Goal: Task Accomplishment & Management: Complete application form

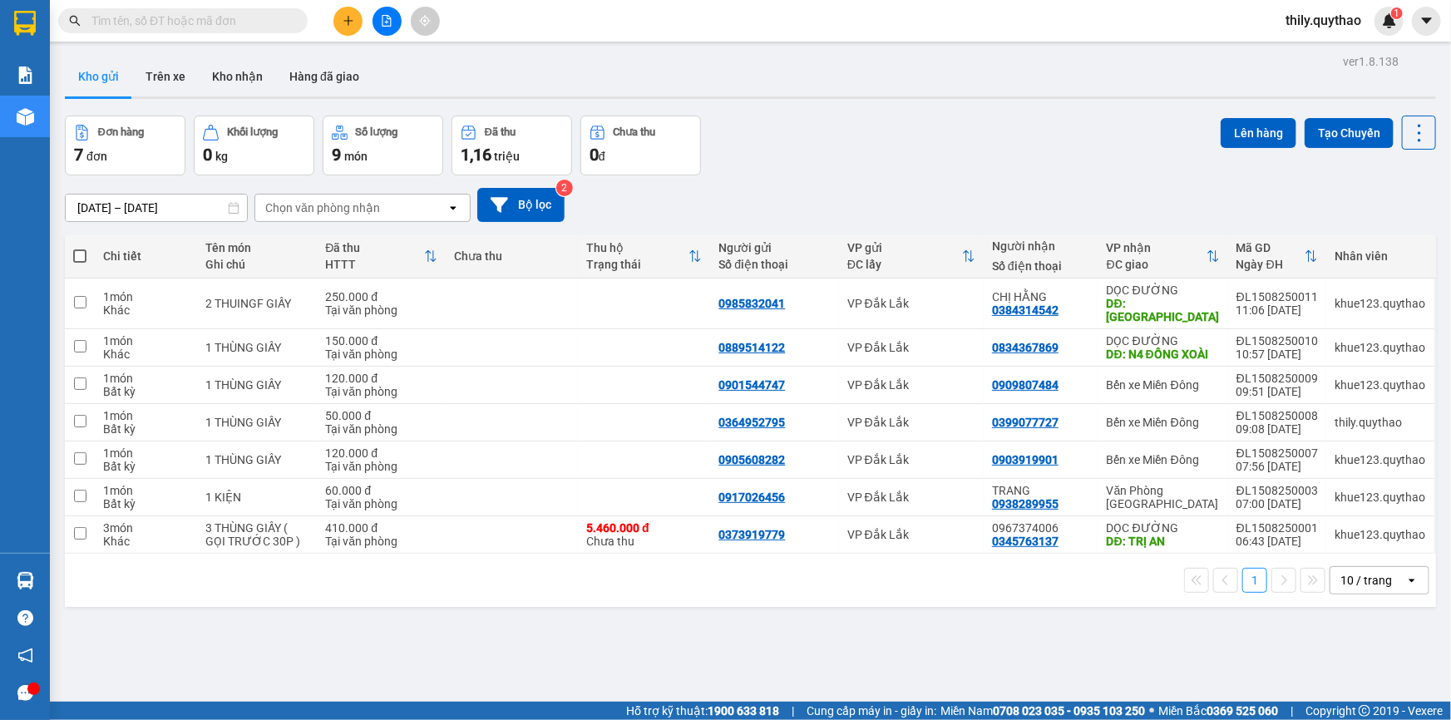
click at [348, 24] on icon "plus" at bounding box center [348, 20] width 1 height 9
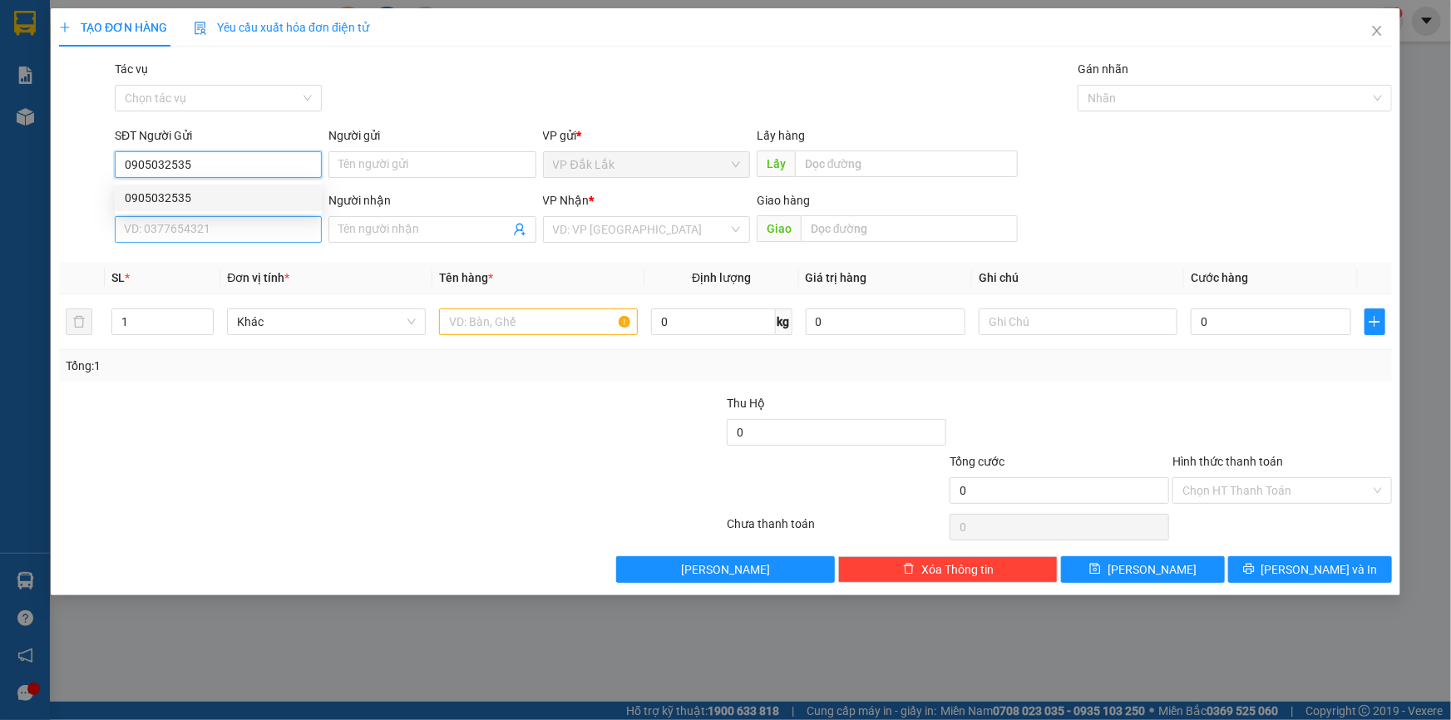
type input "0905032535"
click at [254, 239] on input "SĐT Người Nhận *" at bounding box center [218, 229] width 207 height 27
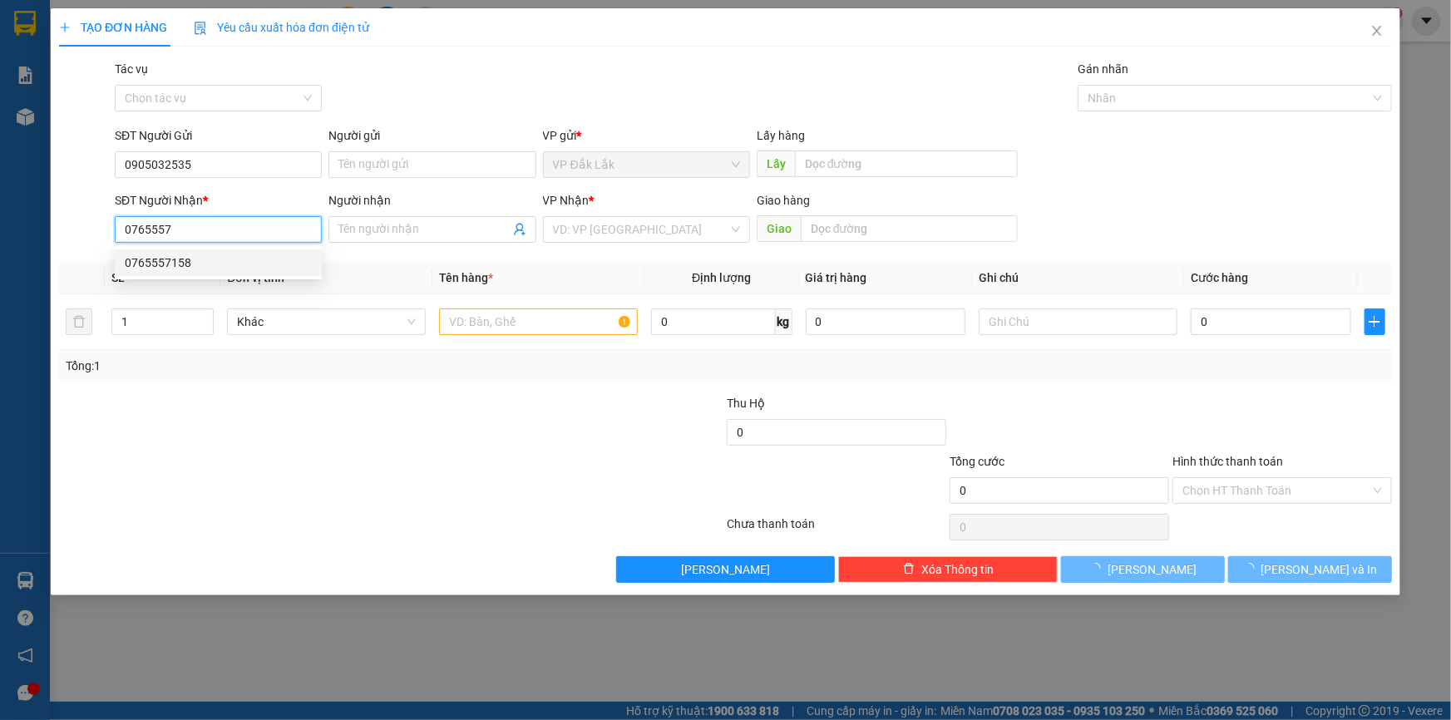
click at [179, 267] on div "0765557158" at bounding box center [218, 263] width 187 height 18
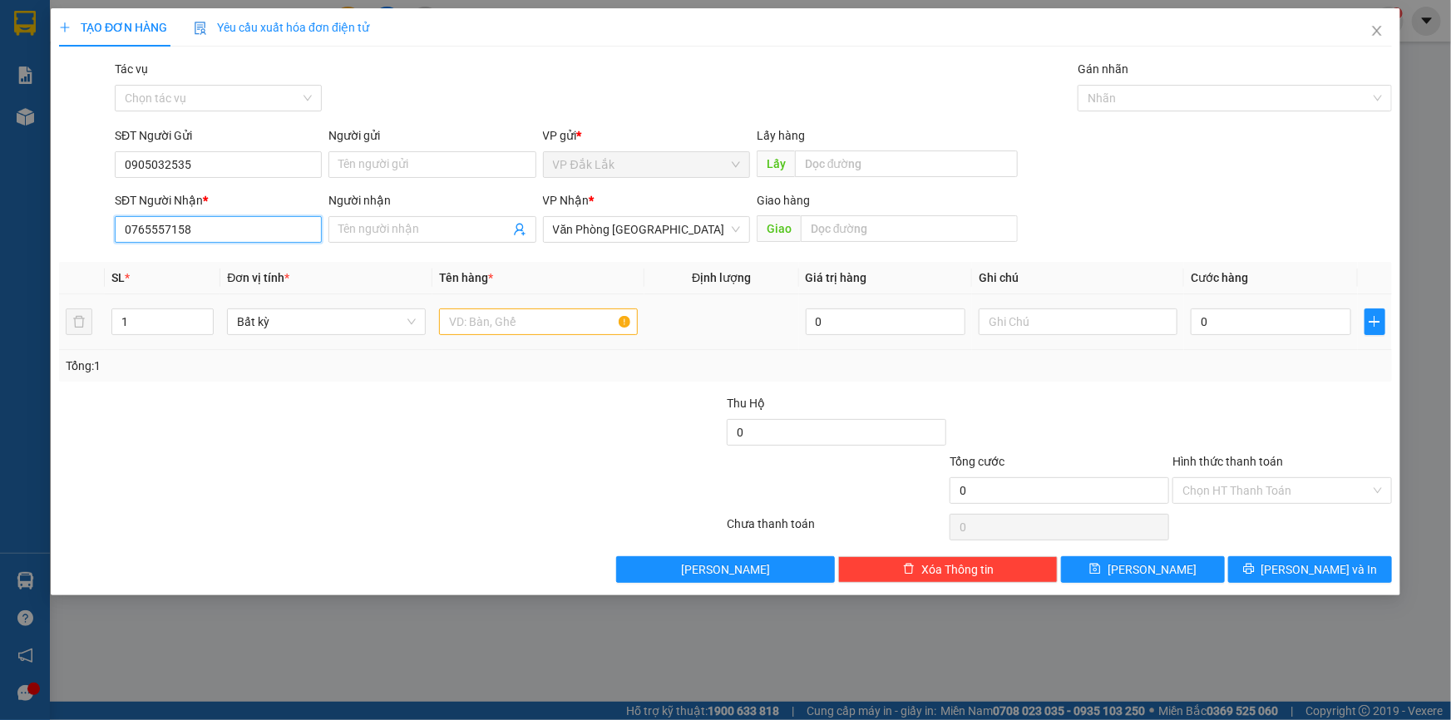
type input "0765557158"
click at [558, 333] on input "text" at bounding box center [538, 321] width 199 height 27
type input "1 THÙNG GIẤY"
click at [1250, 338] on td "0" at bounding box center [1271, 322] width 174 height 56
click at [1245, 333] on input "0" at bounding box center [1271, 321] width 160 height 27
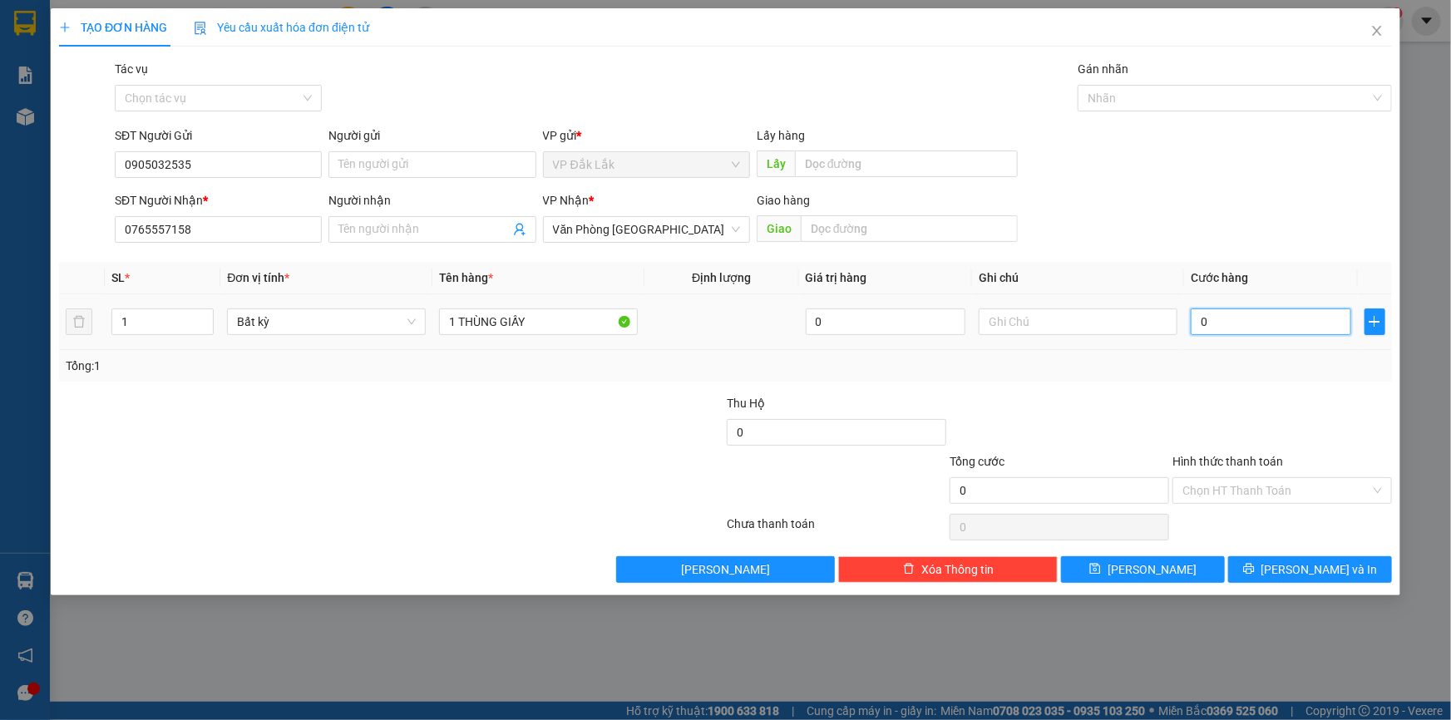
type input "5"
type input "50"
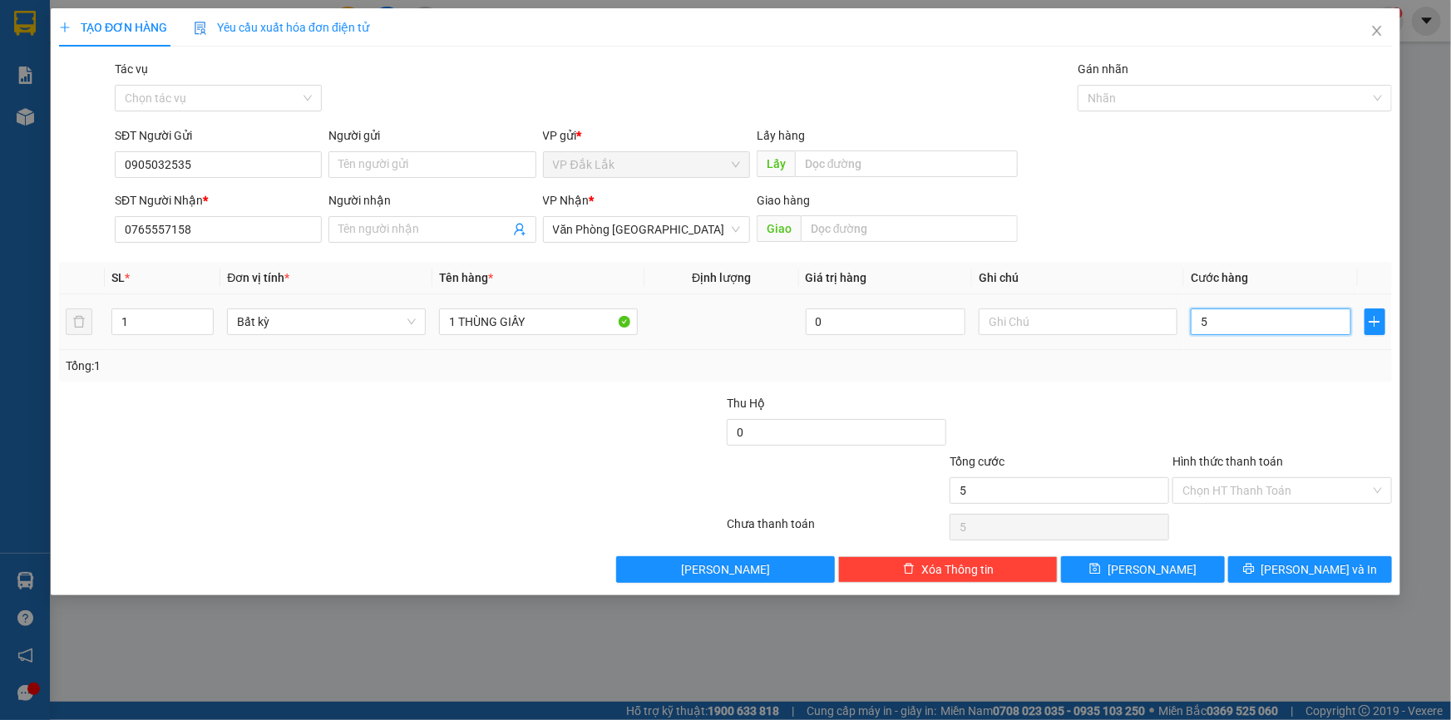
type input "50"
type input "500"
type input "5.000"
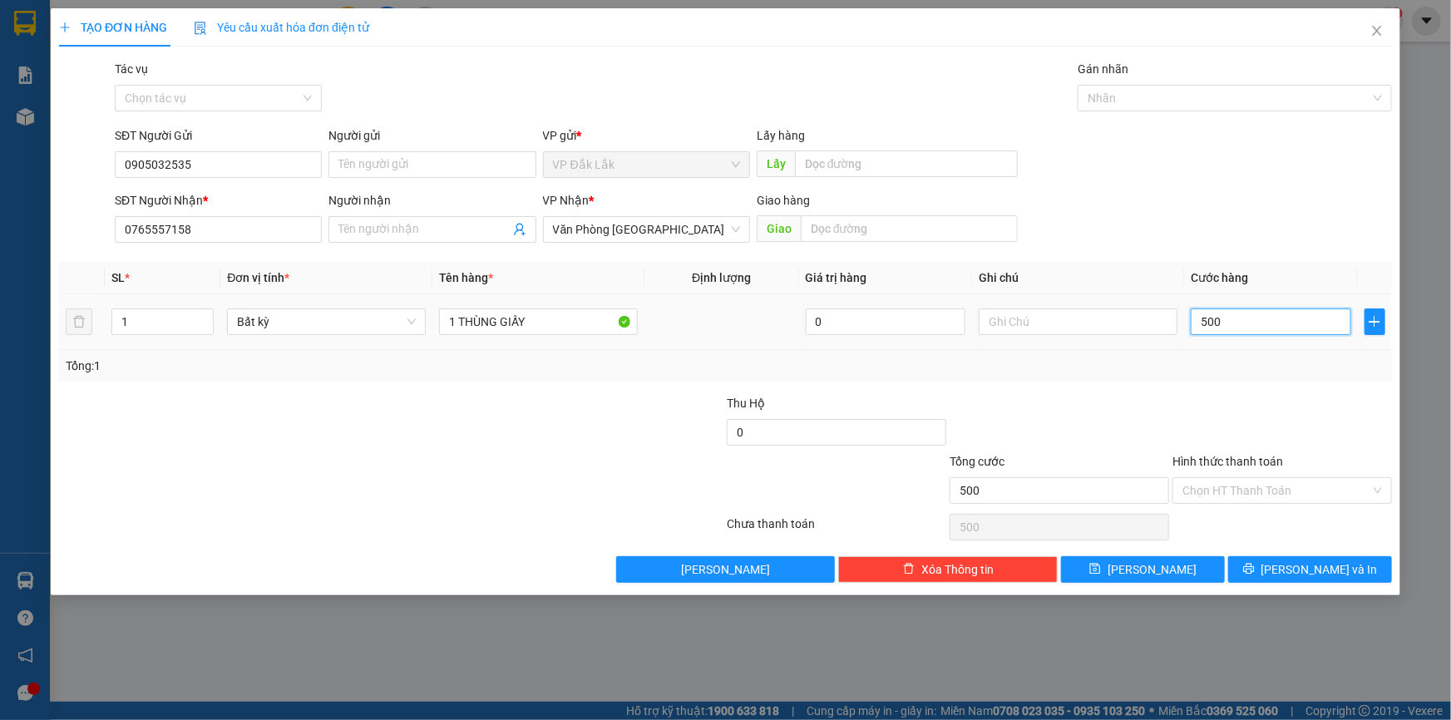
type input "5.000"
type input "50.000"
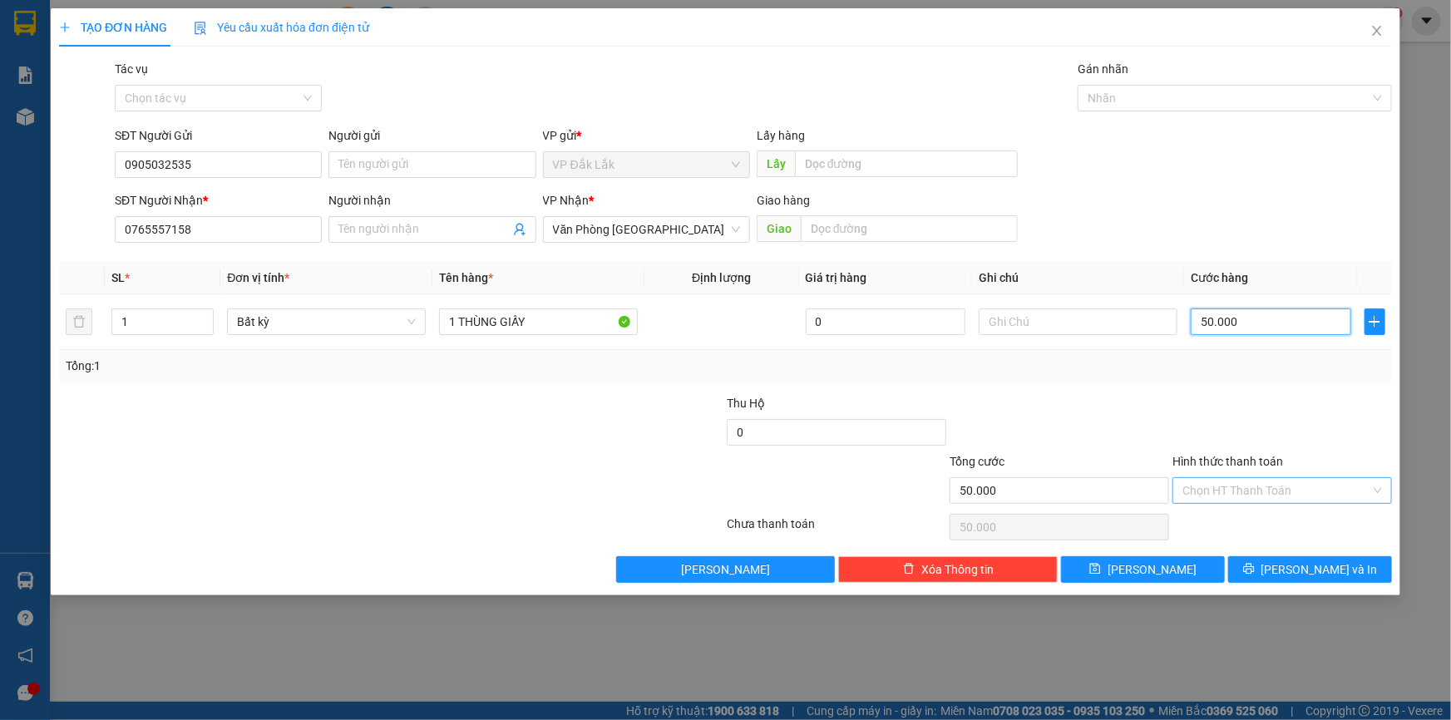
type input "50.000"
click at [1326, 478] on input "Hình thức thanh toán" at bounding box center [1276, 490] width 188 height 25
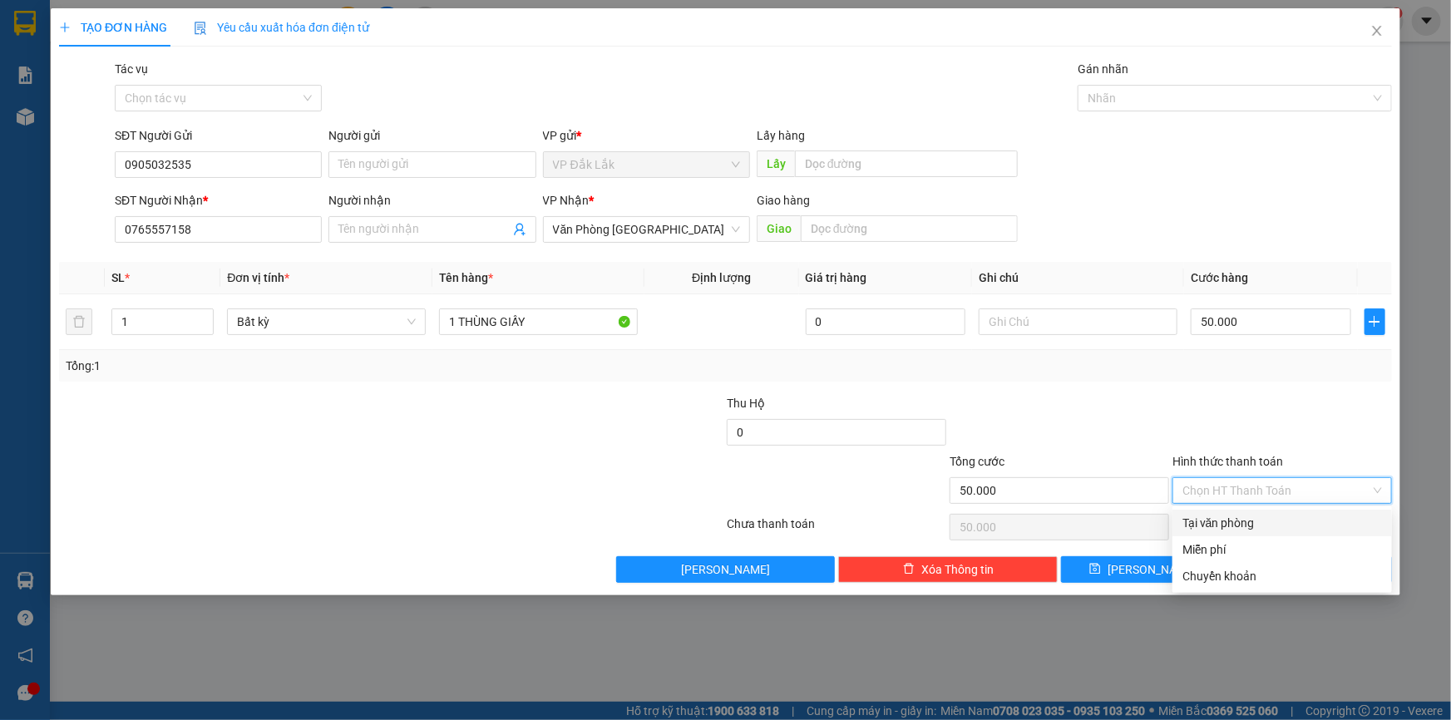
click at [1236, 520] on div "Tại văn phòng" at bounding box center [1282, 523] width 200 height 18
type input "0"
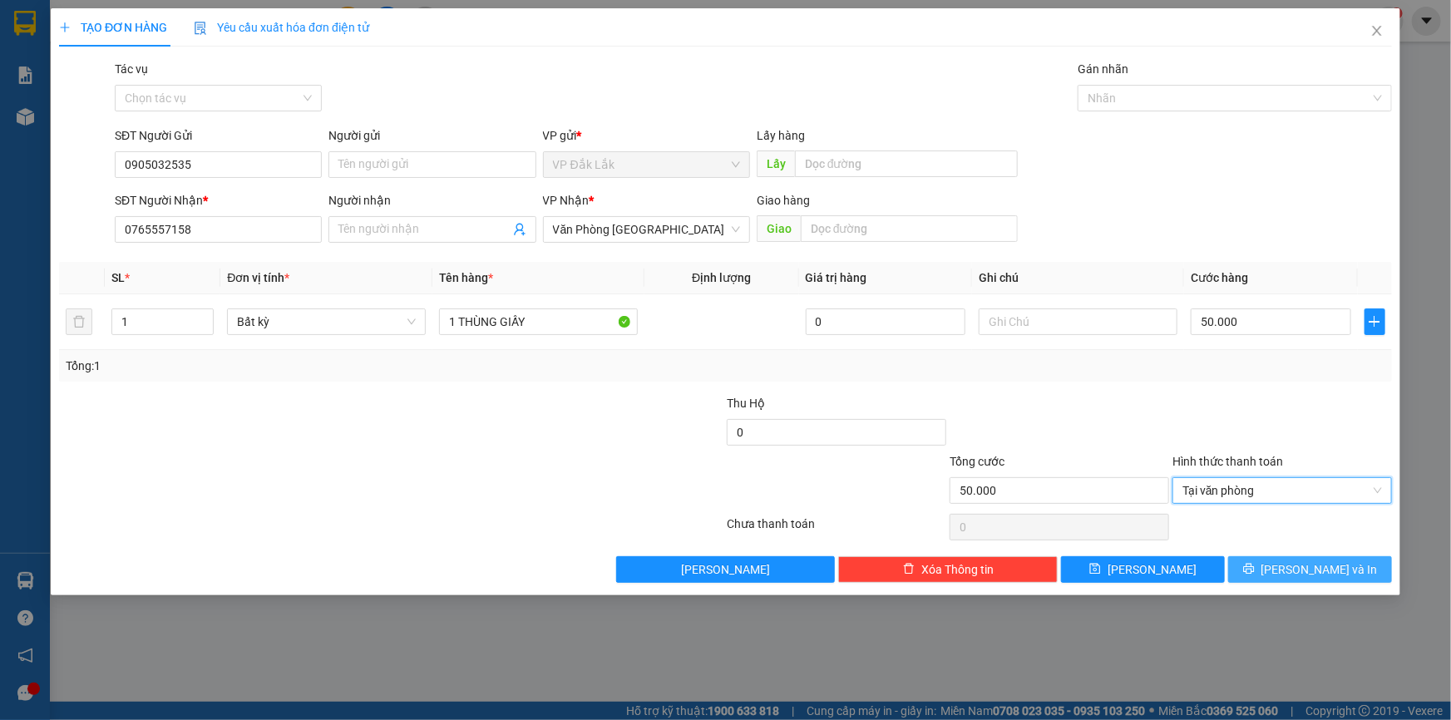
click at [1263, 556] on button "[PERSON_NAME] và In" at bounding box center [1310, 569] width 164 height 27
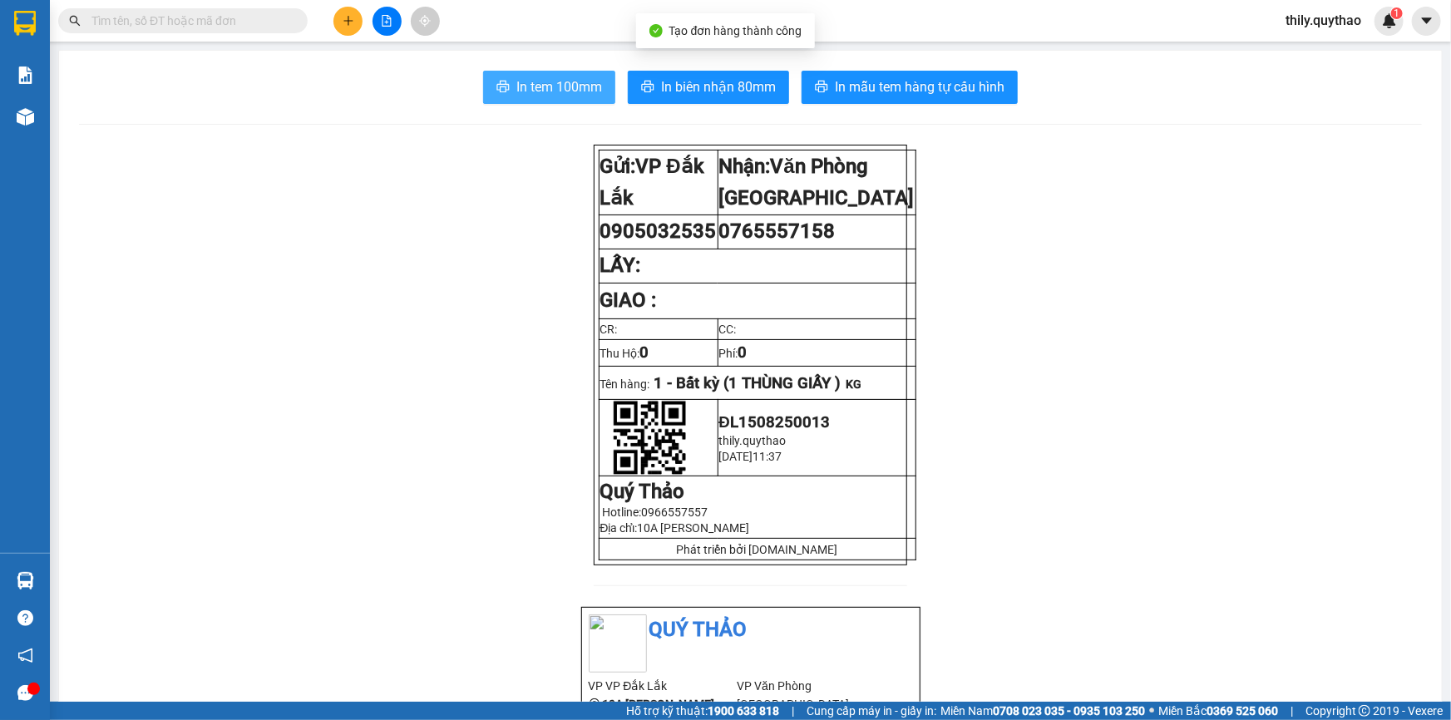
click at [543, 80] on span "In tem 100mm" at bounding box center [559, 86] width 86 height 21
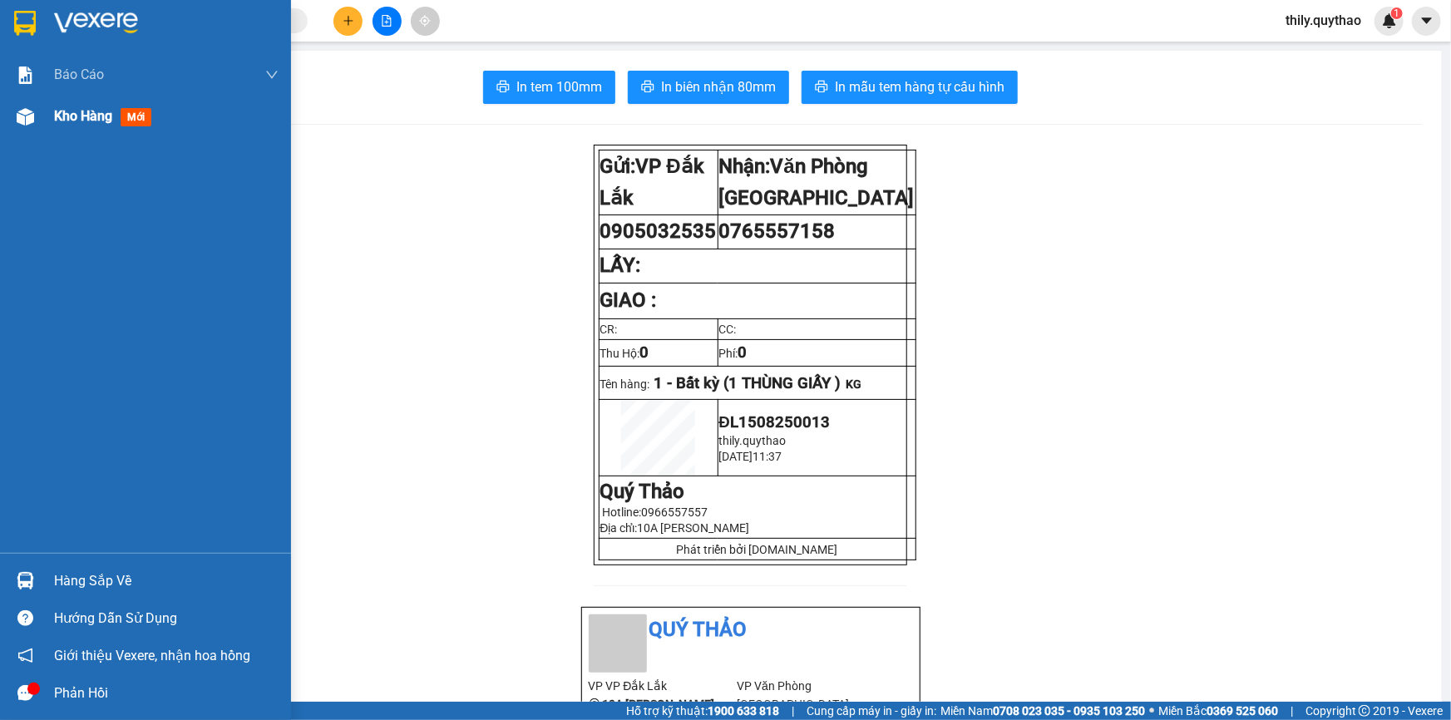
click at [86, 132] on div "Kho hàng mới" at bounding box center [166, 117] width 224 height 42
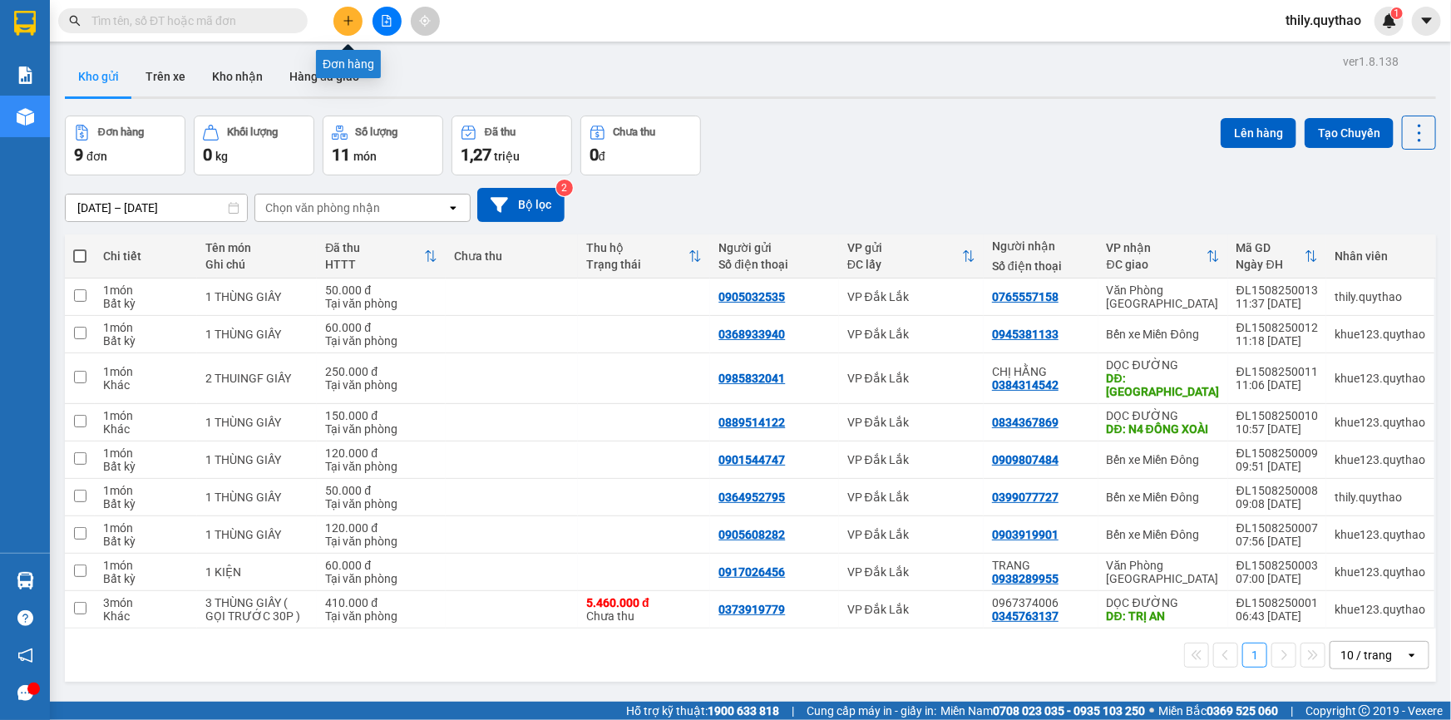
click at [340, 17] on button at bounding box center [347, 21] width 29 height 29
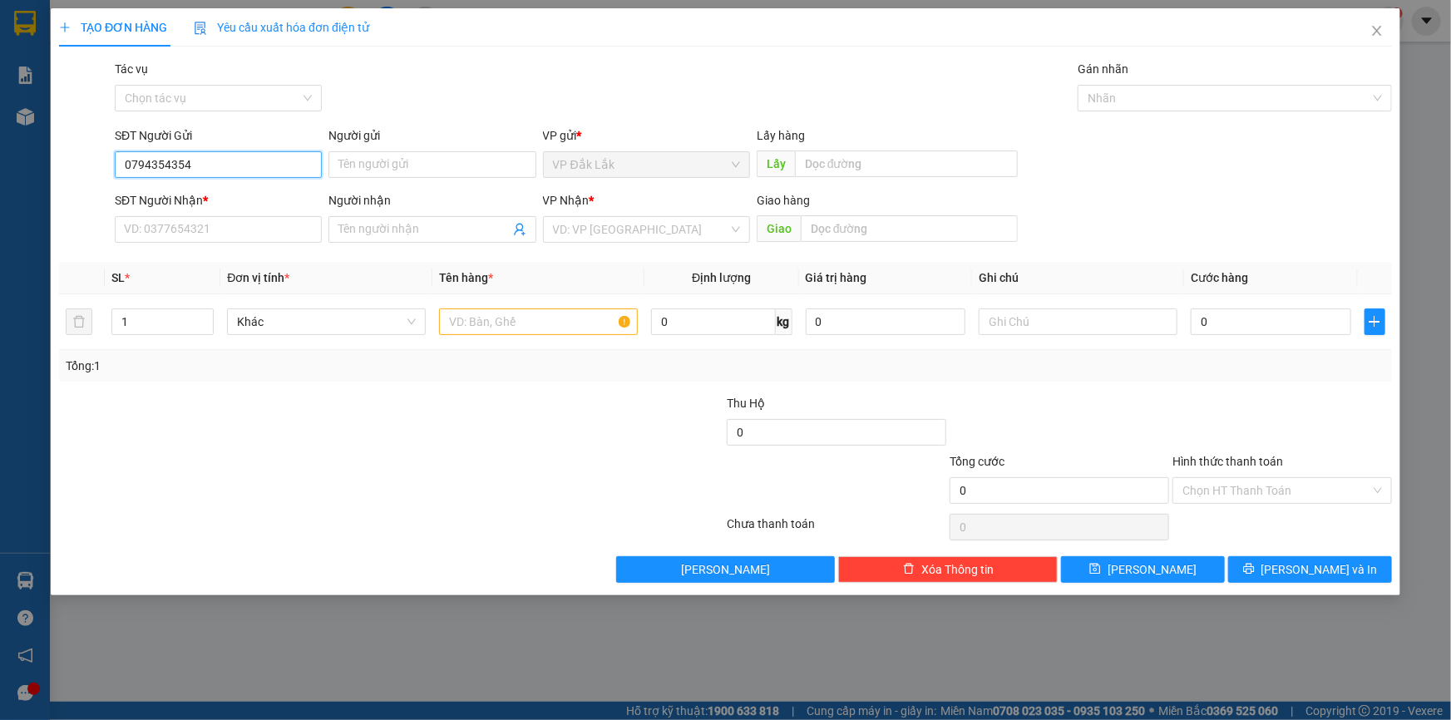
type input "0794354354"
click at [256, 242] on div "SĐT Người Nhận * VD: 0377654321" at bounding box center [218, 220] width 207 height 58
click at [248, 235] on input "SĐT Người Nhận *" at bounding box center [218, 229] width 207 height 27
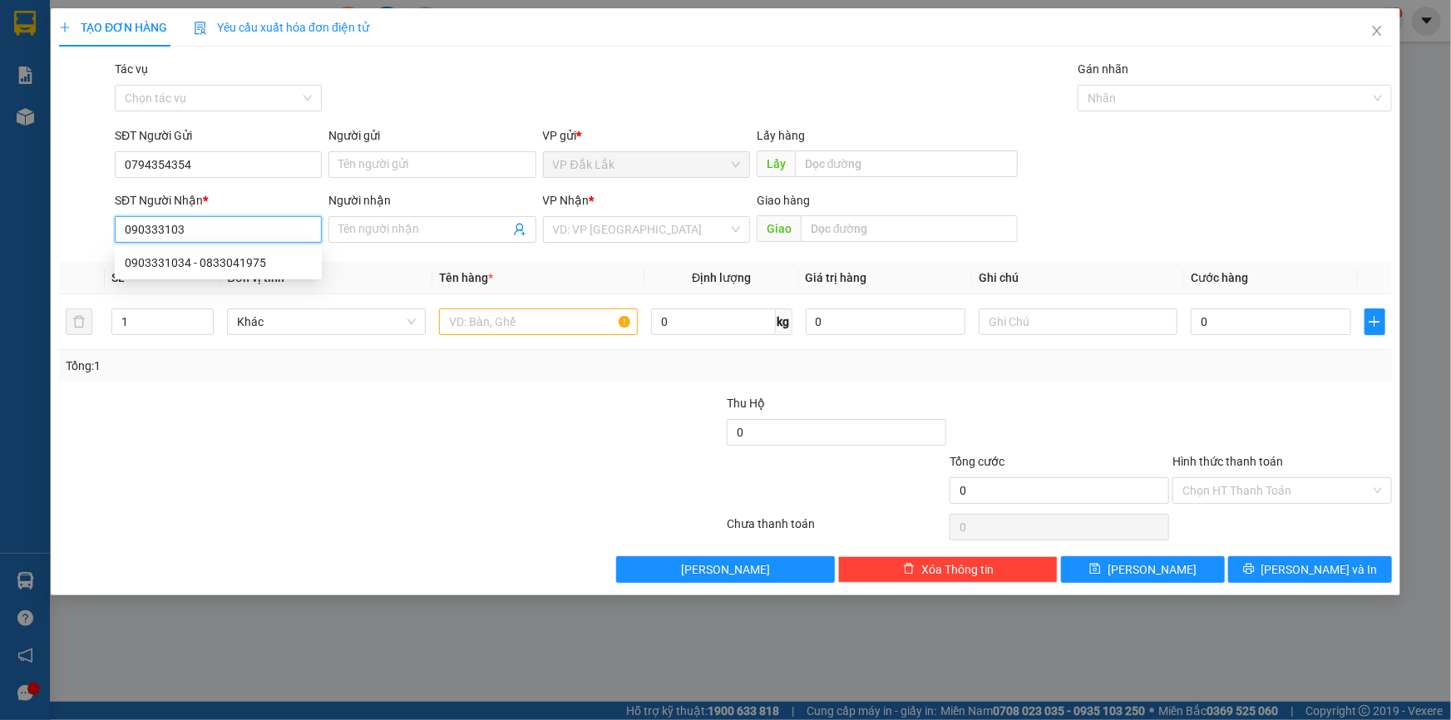
type input "0903331034"
click at [219, 254] on div "0903331034 - 0833041975" at bounding box center [218, 263] width 187 height 18
type input "0833041975"
type input "0903331034"
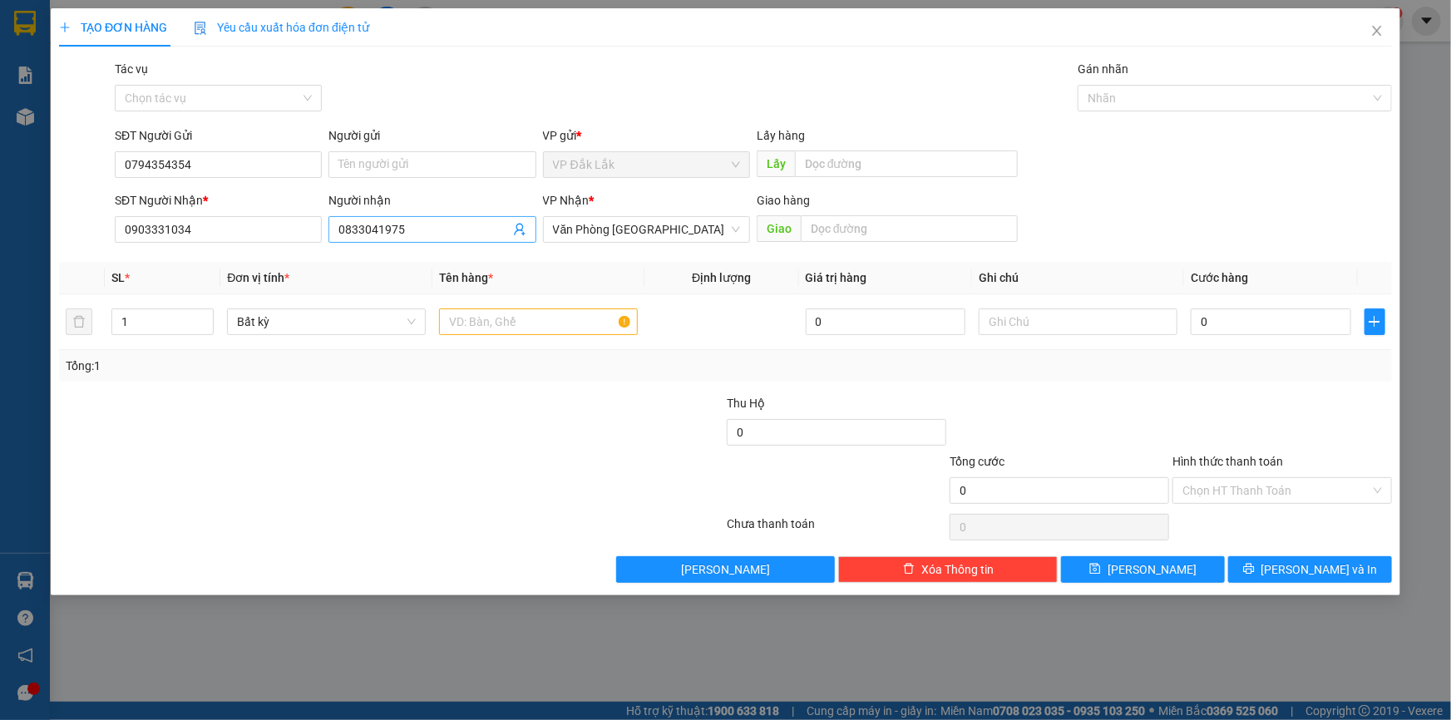
click at [437, 233] on input "0833041975" at bounding box center [423, 229] width 170 height 18
click at [438, 230] on input "0833041975" at bounding box center [423, 229] width 170 height 18
click at [494, 346] on td at bounding box center [538, 322] width 212 height 56
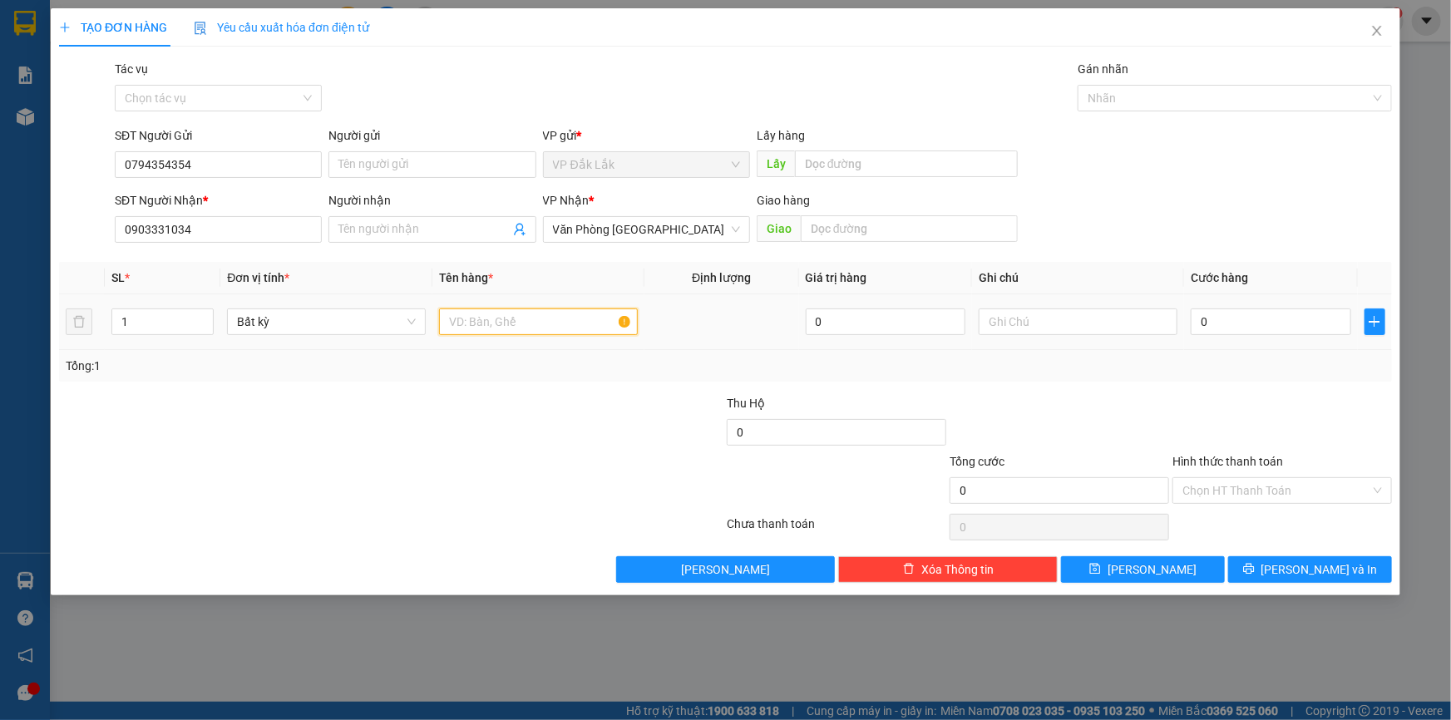
click at [504, 333] on input "text" at bounding box center [538, 321] width 199 height 27
type input "1 THÙNG GIẤY"
drag, startPoint x: 1265, startPoint y: 339, endPoint x: 1255, endPoint y: 325, distance: 17.3
click at [1264, 337] on td "0" at bounding box center [1271, 322] width 174 height 56
click at [1252, 324] on input "0" at bounding box center [1271, 321] width 160 height 27
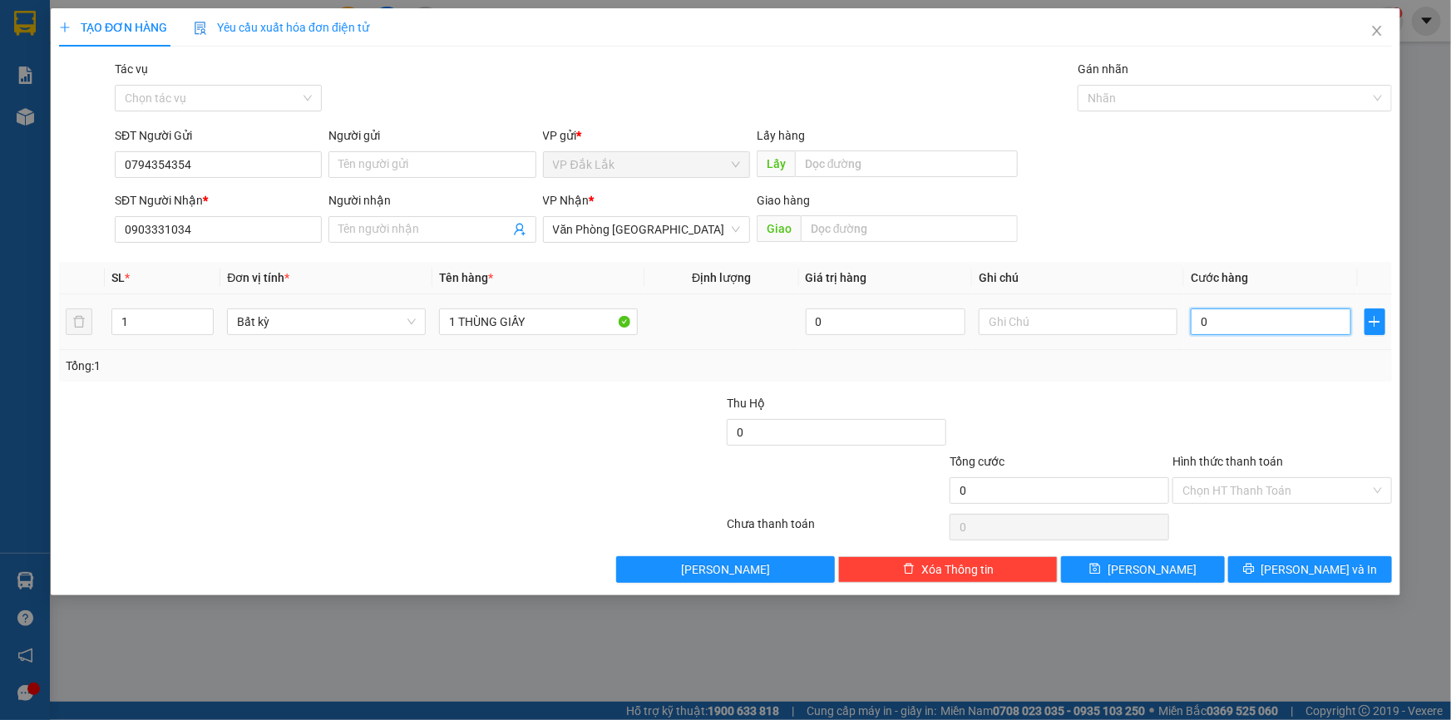
type input "5"
type input "50"
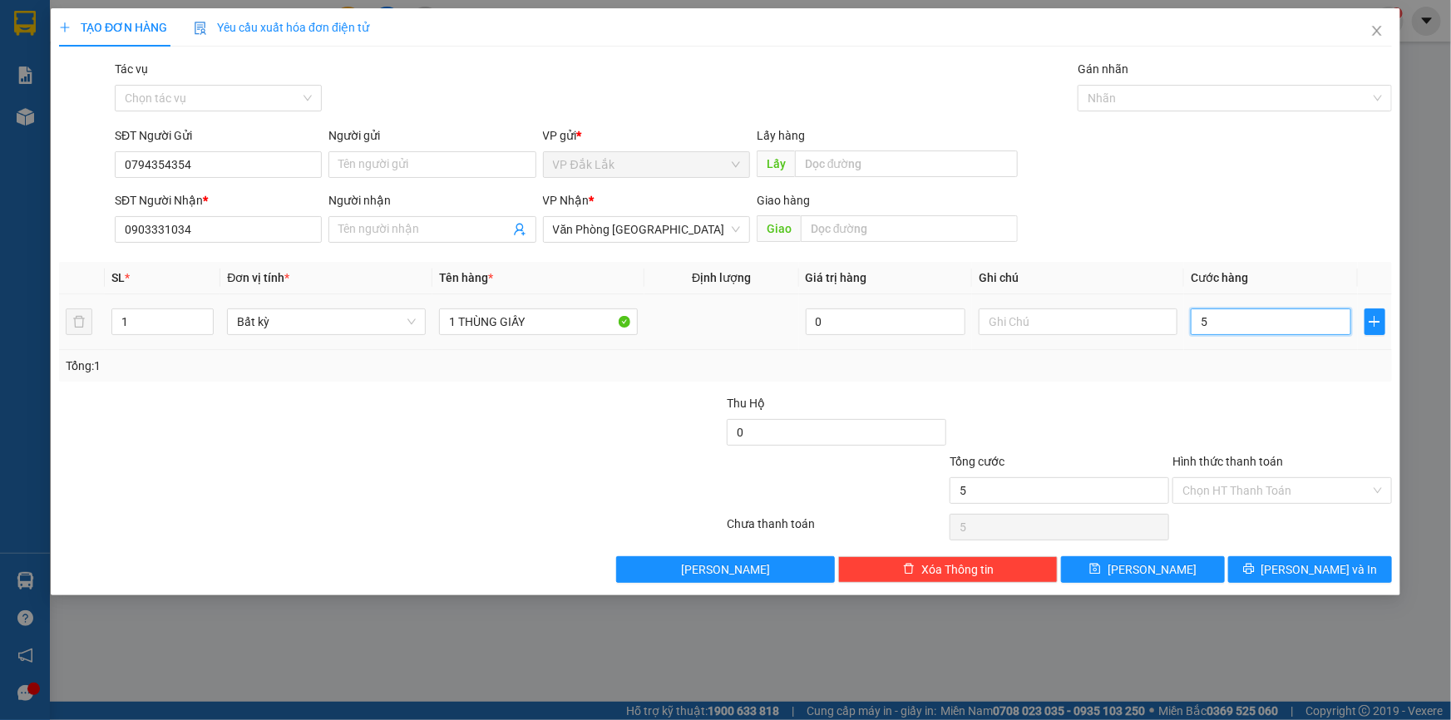
type input "50"
type input "500"
type input "5.000"
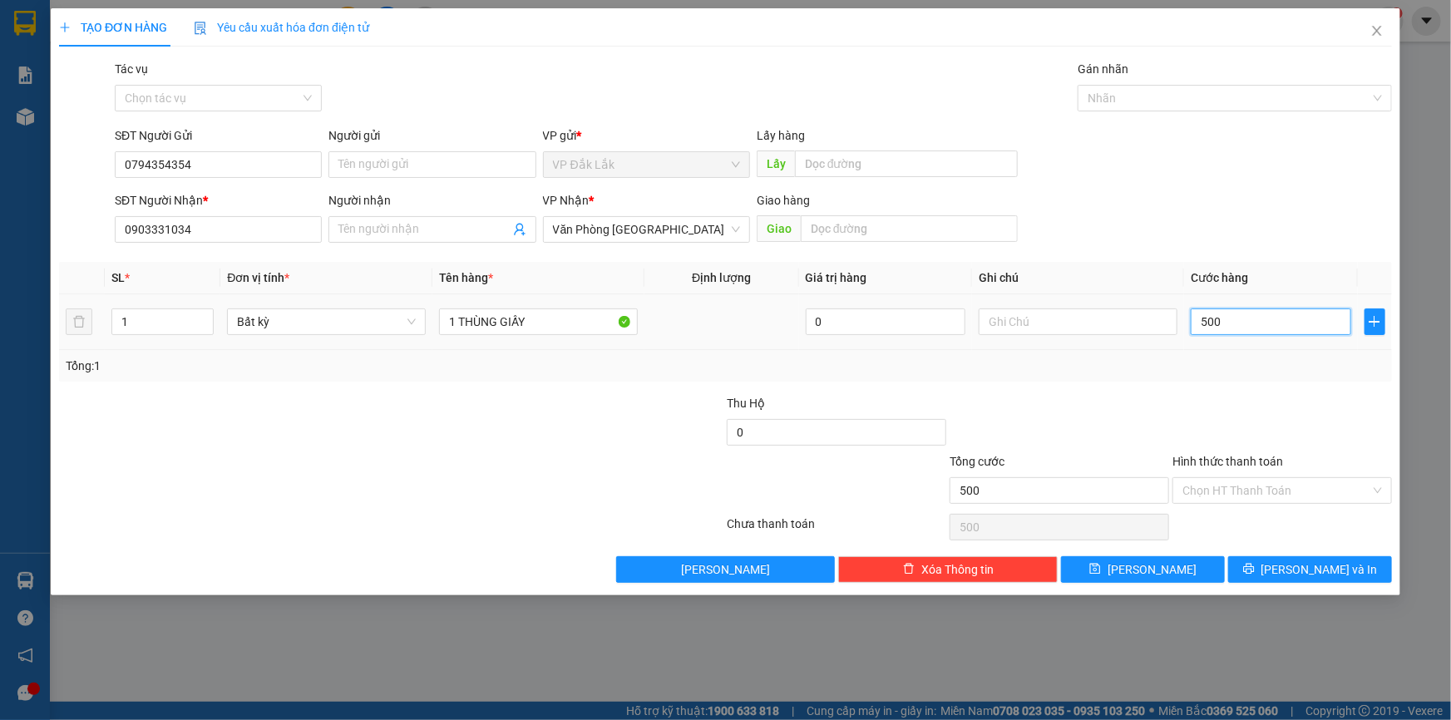
type input "5.000"
type input "50.000"
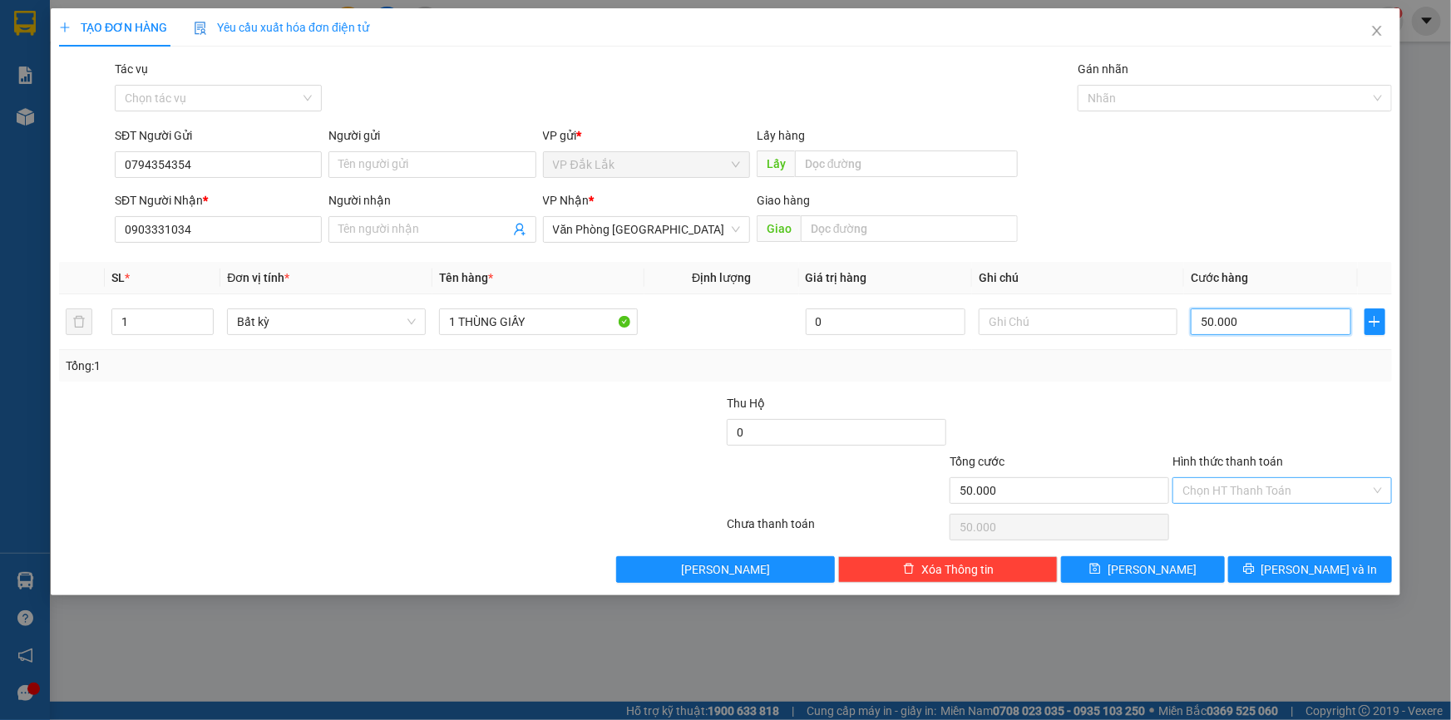
type input "50.000"
click at [1235, 486] on input "Hình thức thanh toán" at bounding box center [1276, 490] width 188 height 25
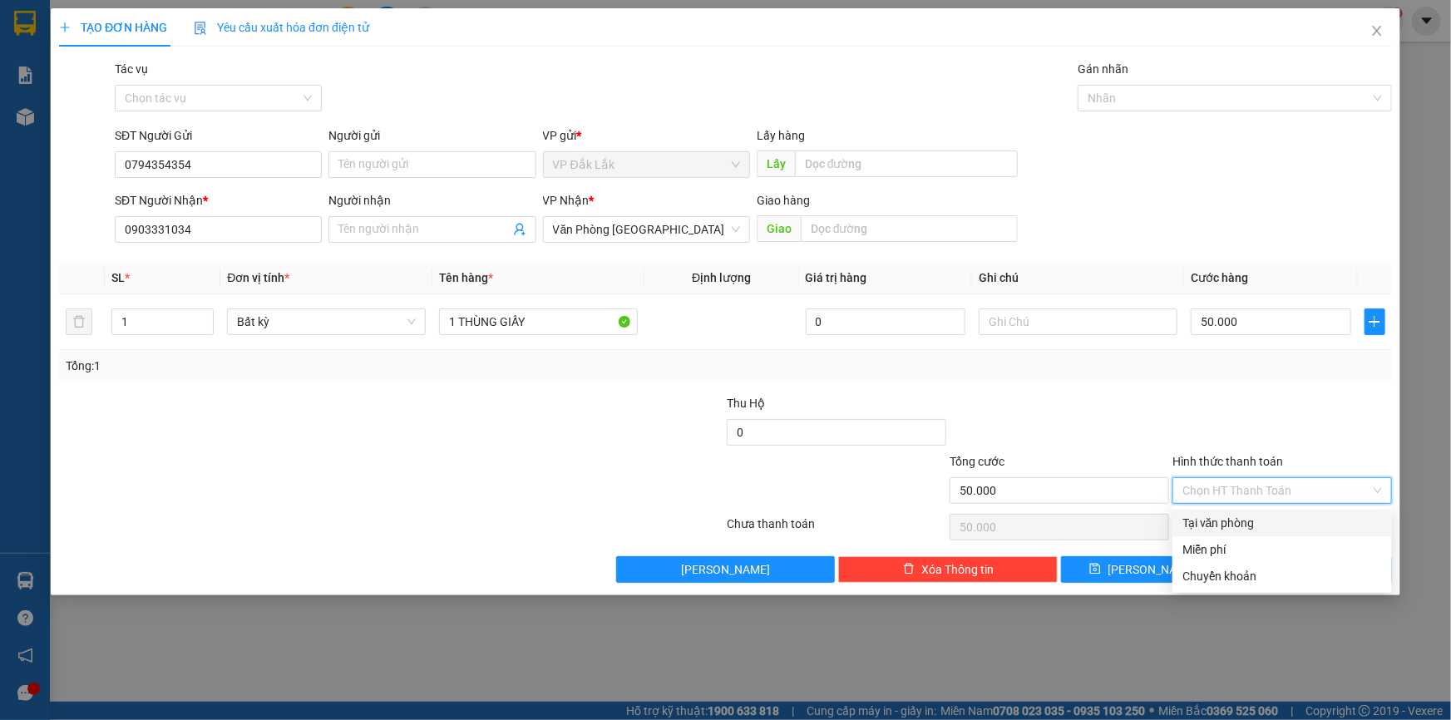
click at [1235, 522] on div "Tại văn phòng" at bounding box center [1282, 523] width 200 height 18
type input "0"
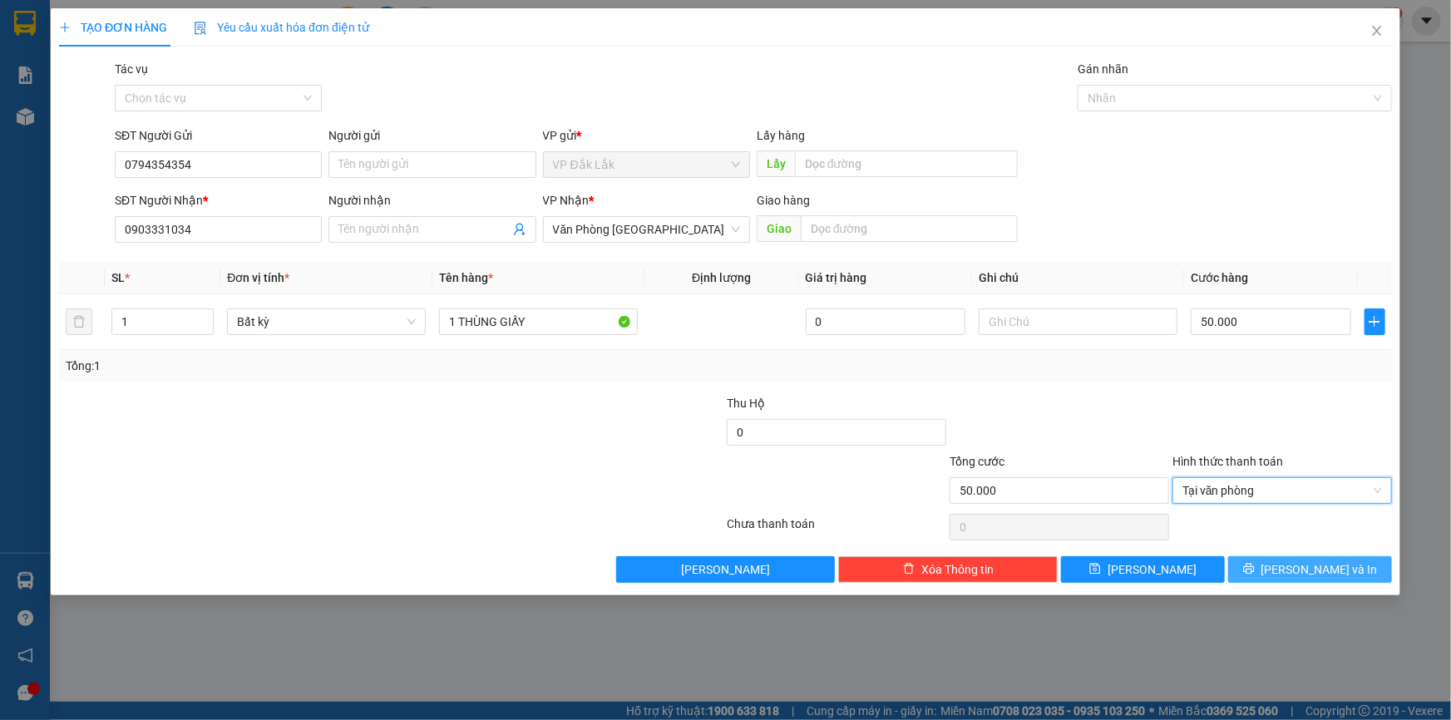
click at [1297, 562] on span "[PERSON_NAME] và In" at bounding box center [1319, 569] width 116 height 18
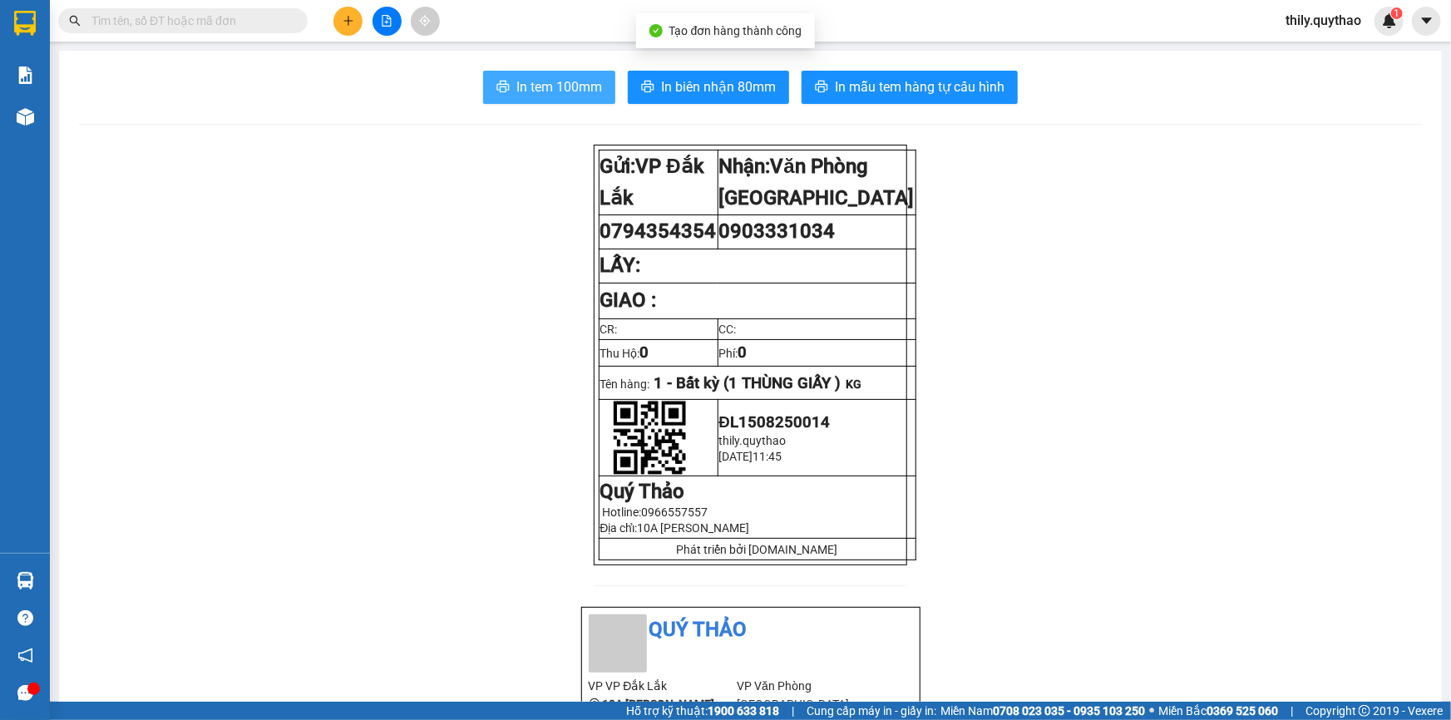
click at [522, 71] on button "In tem 100mm" at bounding box center [549, 87] width 132 height 33
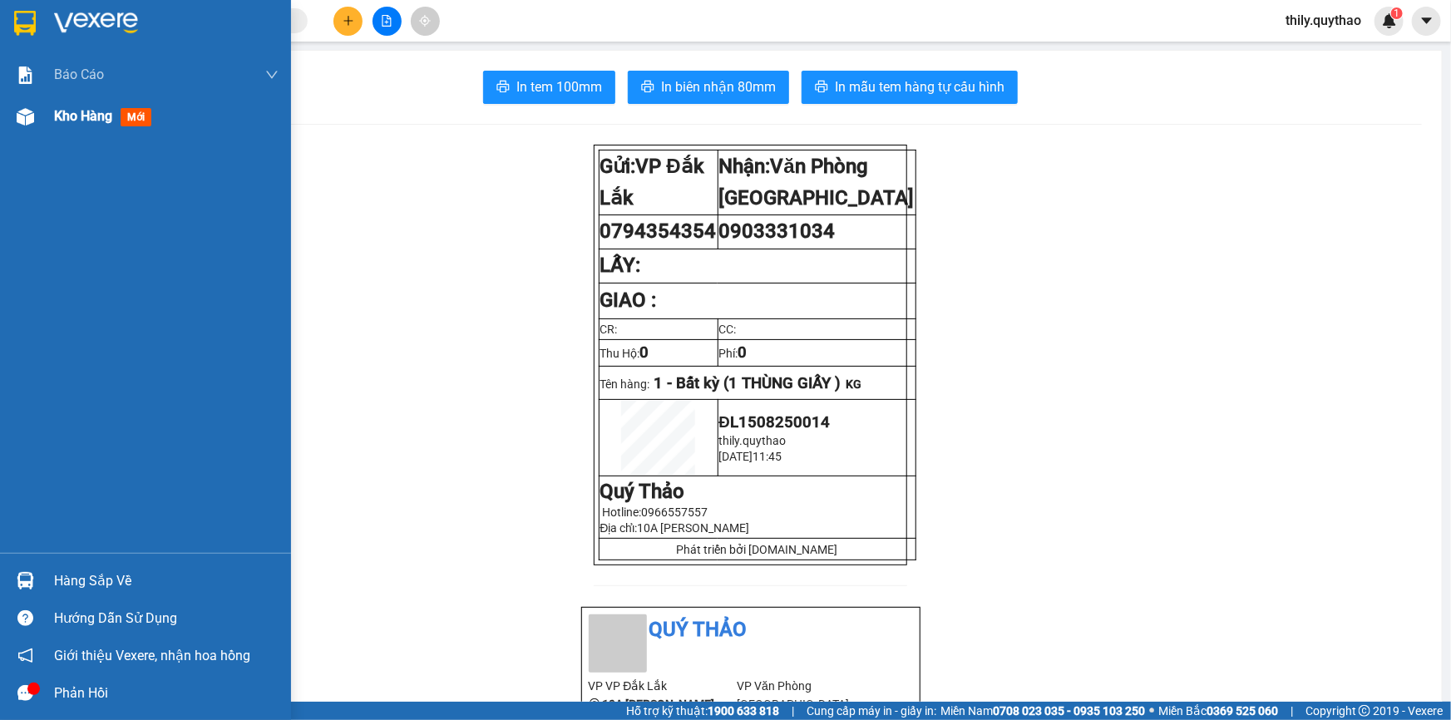
click at [57, 111] on span "Kho hàng" at bounding box center [83, 116] width 58 height 16
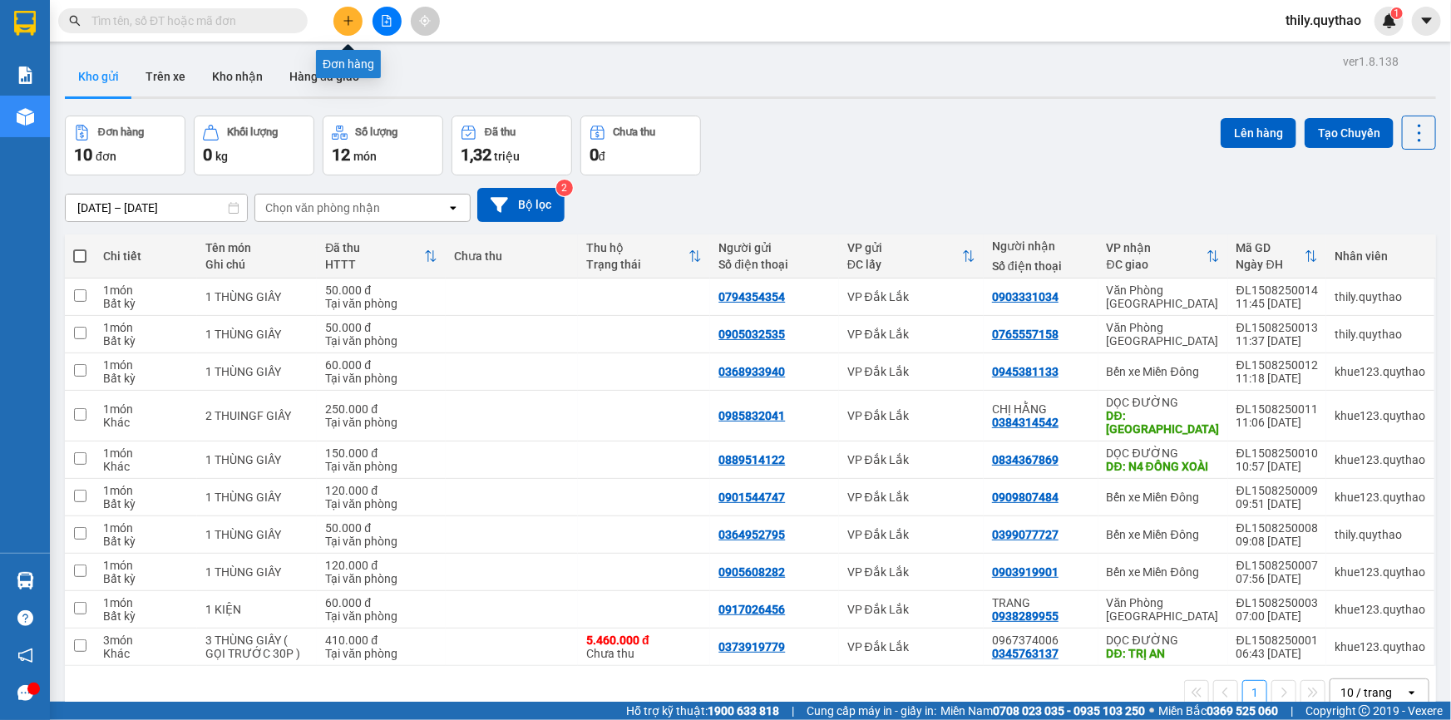
click at [357, 19] on button at bounding box center [347, 21] width 29 height 29
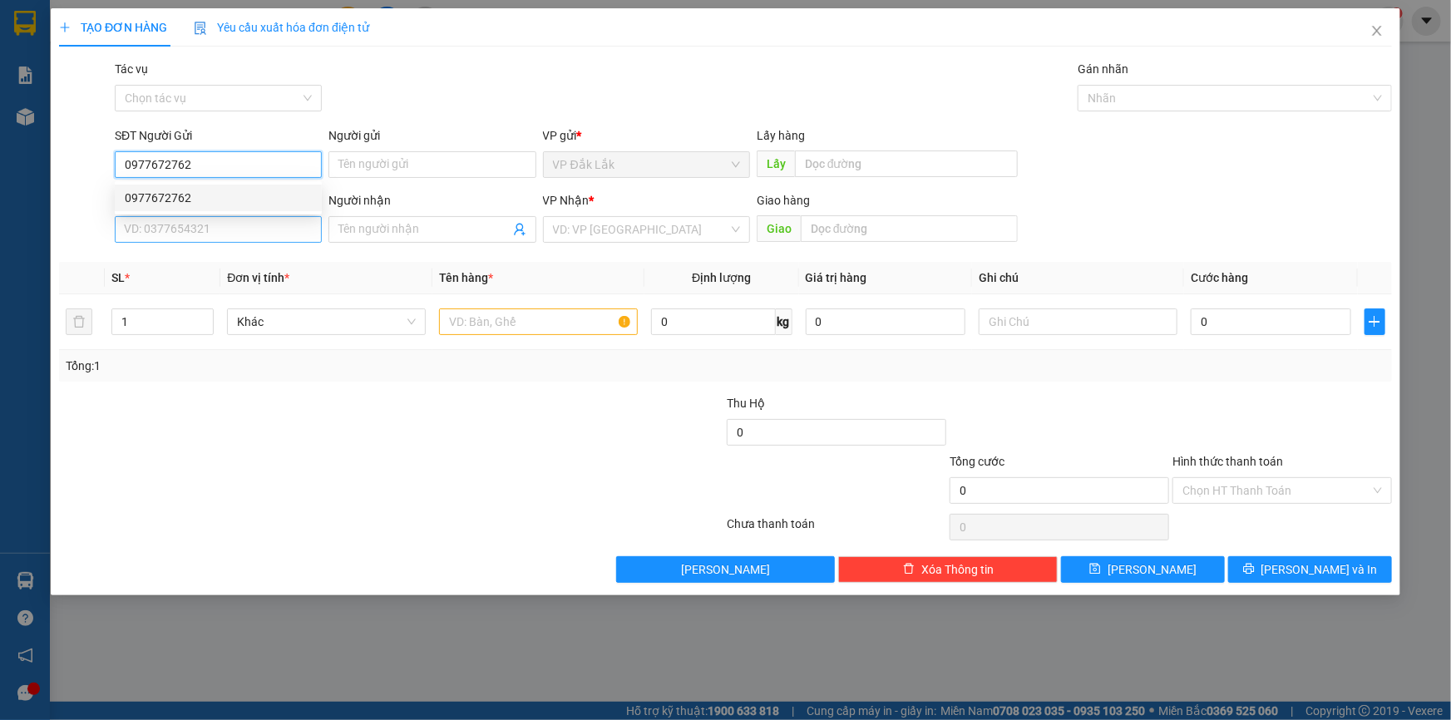
type input "0977672762"
click at [170, 225] on input "SĐT Người Nhận *" at bounding box center [218, 229] width 207 height 27
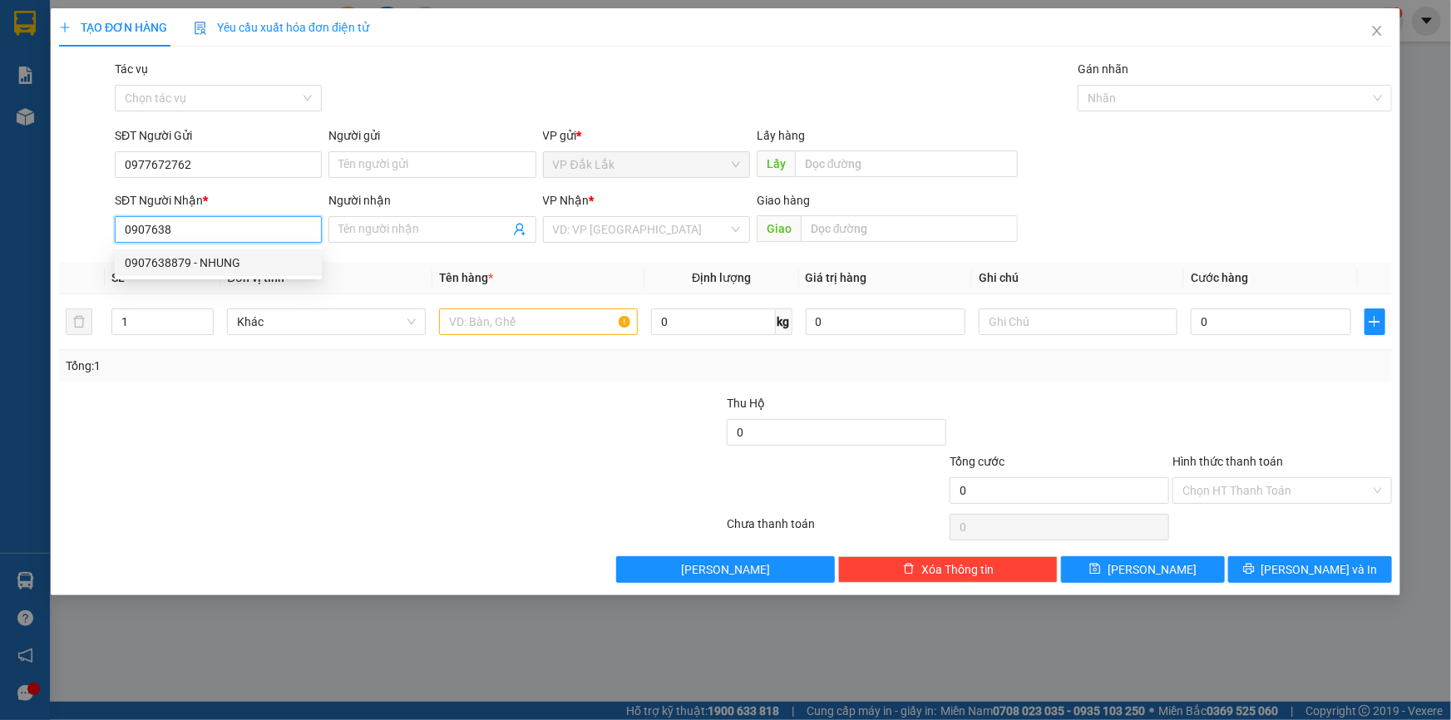
click at [175, 261] on div "0907638879 - NHUNG" at bounding box center [218, 263] width 187 height 18
type input "0907638879"
type input "NHUNG"
type input "0907638879"
click at [559, 324] on input "text" at bounding box center [538, 321] width 199 height 27
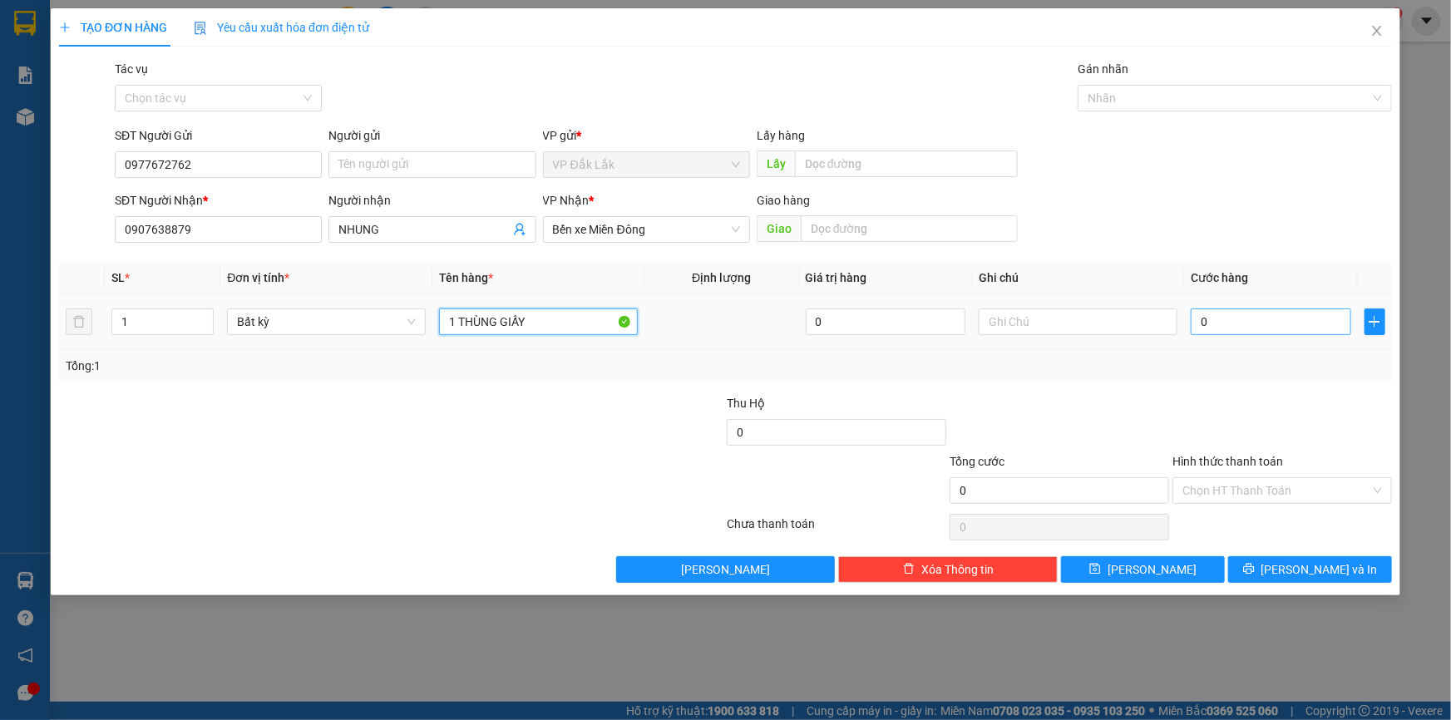
type input "1 THÙNG GIẤY"
click at [1226, 328] on input "0" at bounding box center [1271, 321] width 160 height 27
type input "7"
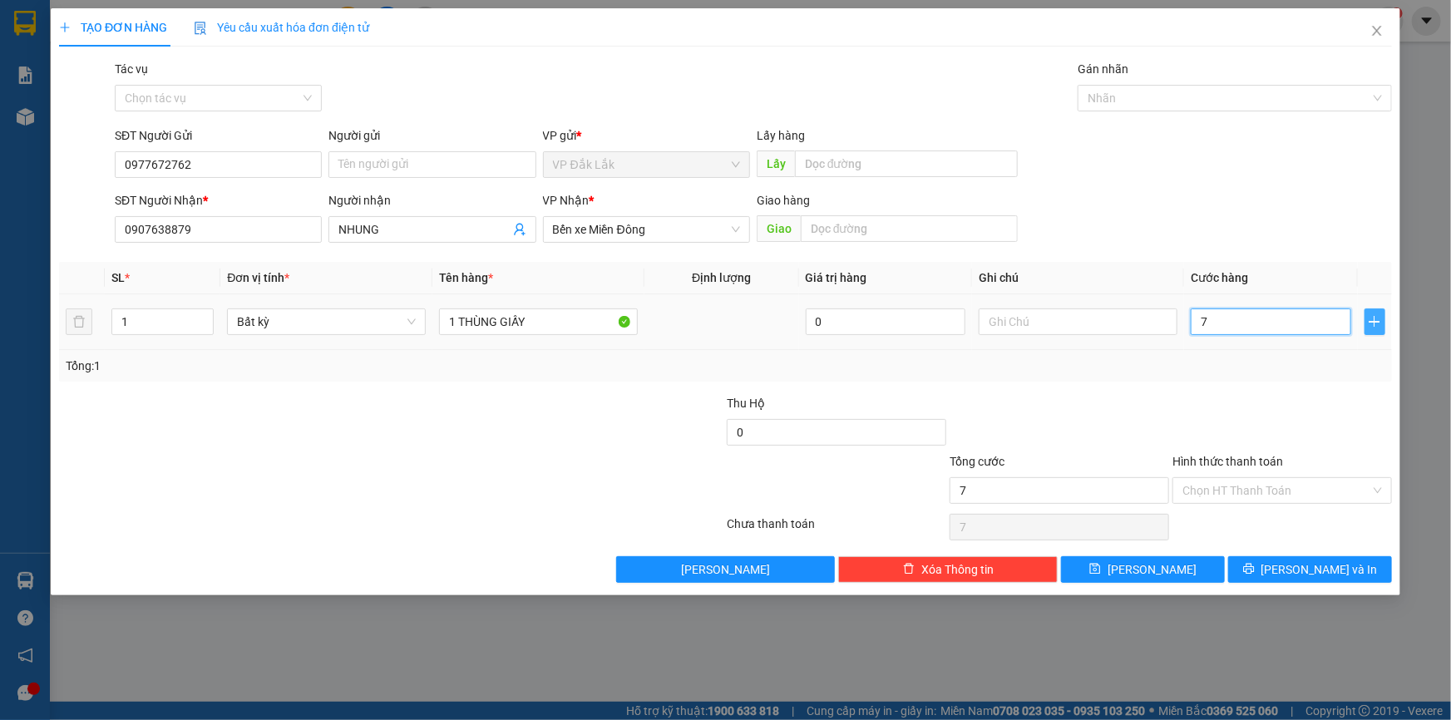
type input "70"
type input "700"
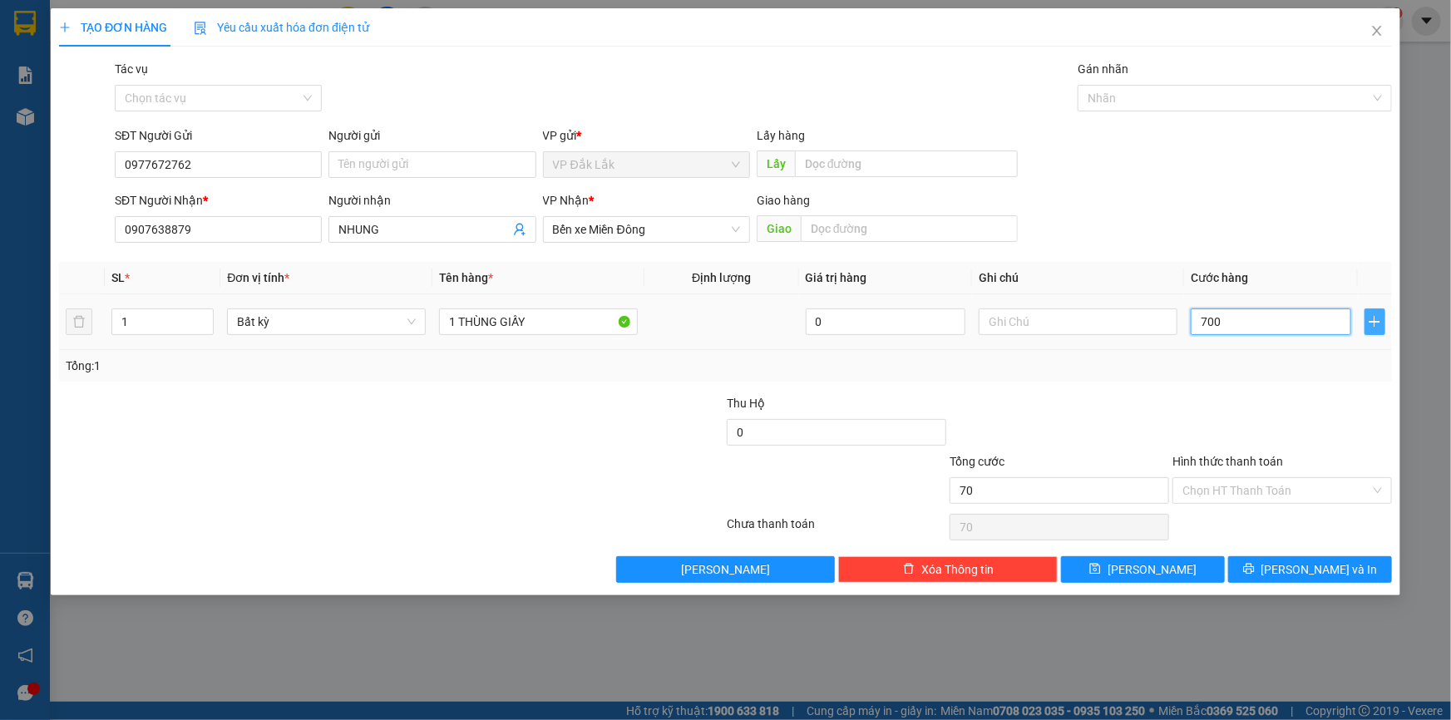
type input "700"
type input "7.000"
type input "70.000"
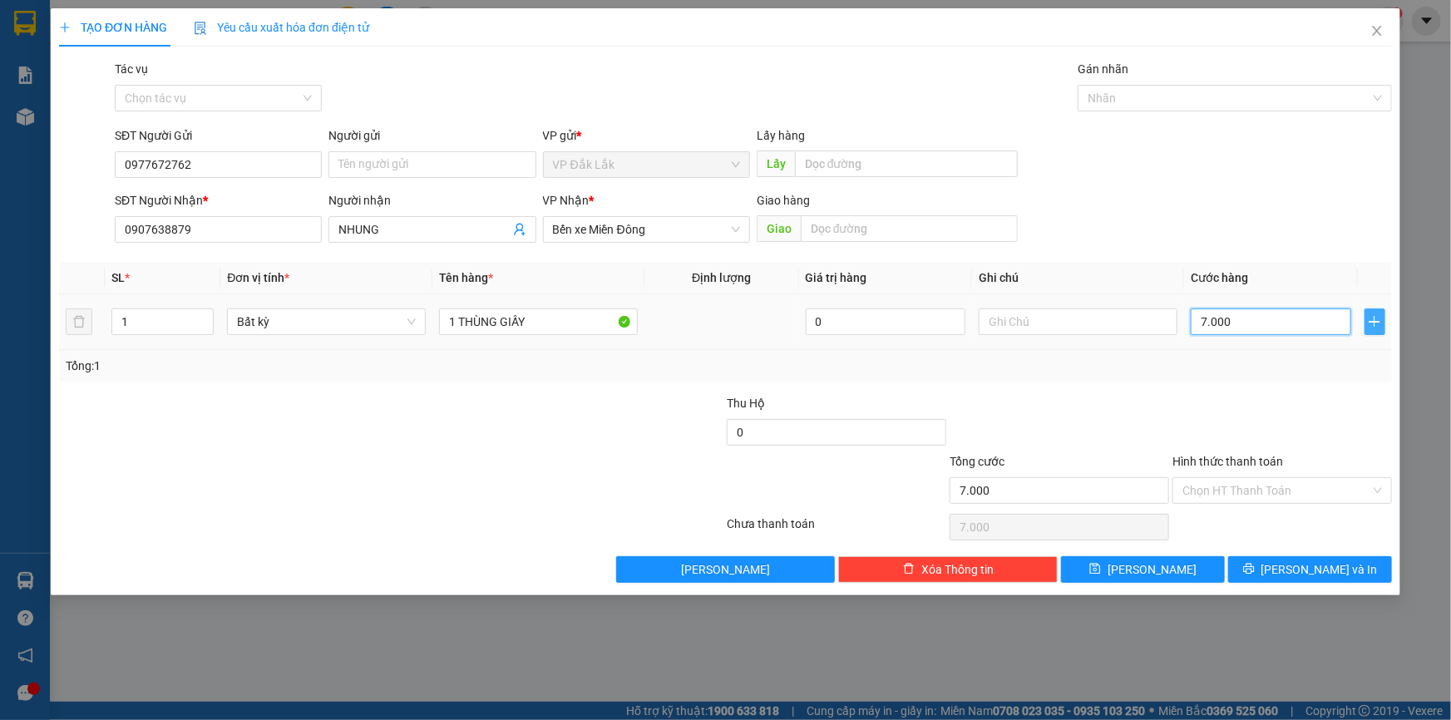
type input "70.000"
click at [1308, 495] on input "Hình thức thanh toán" at bounding box center [1276, 490] width 188 height 25
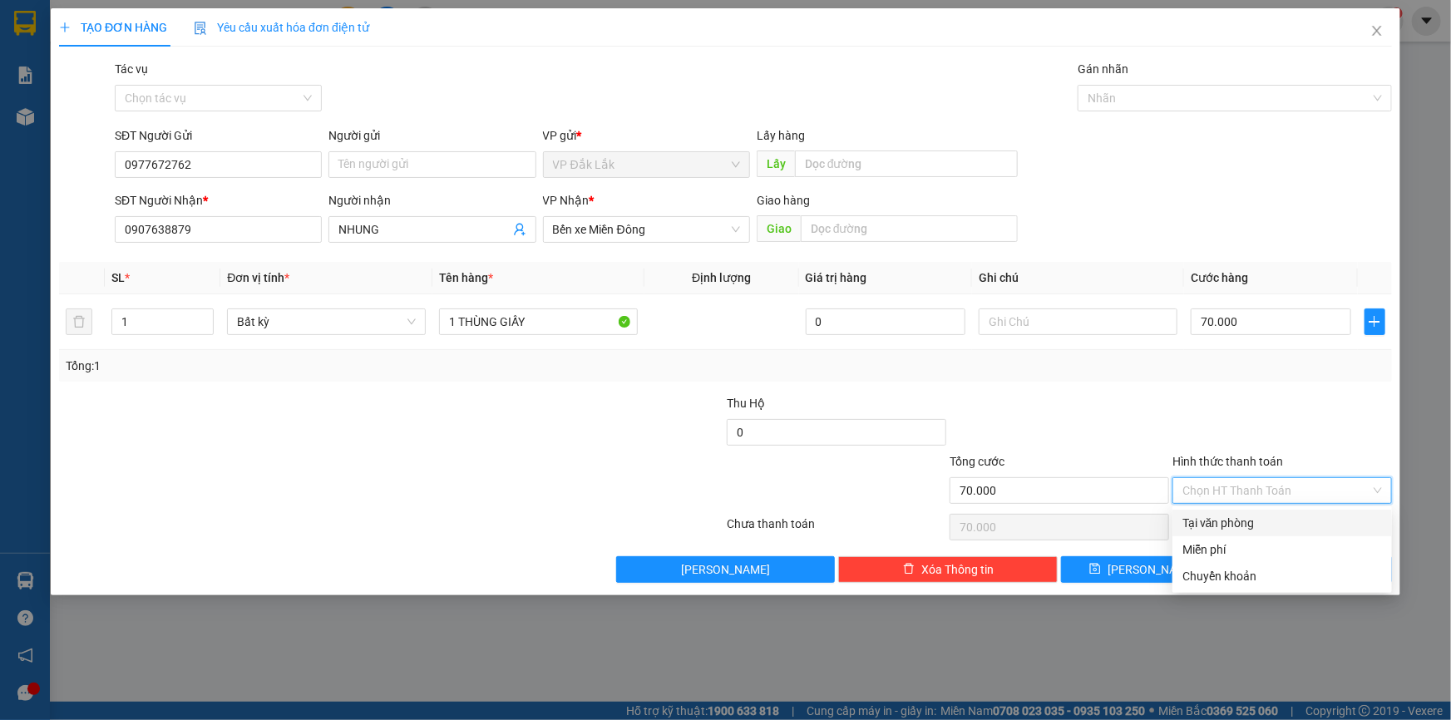
click at [1251, 524] on div "Tại văn phòng" at bounding box center [1282, 523] width 200 height 18
type input "0"
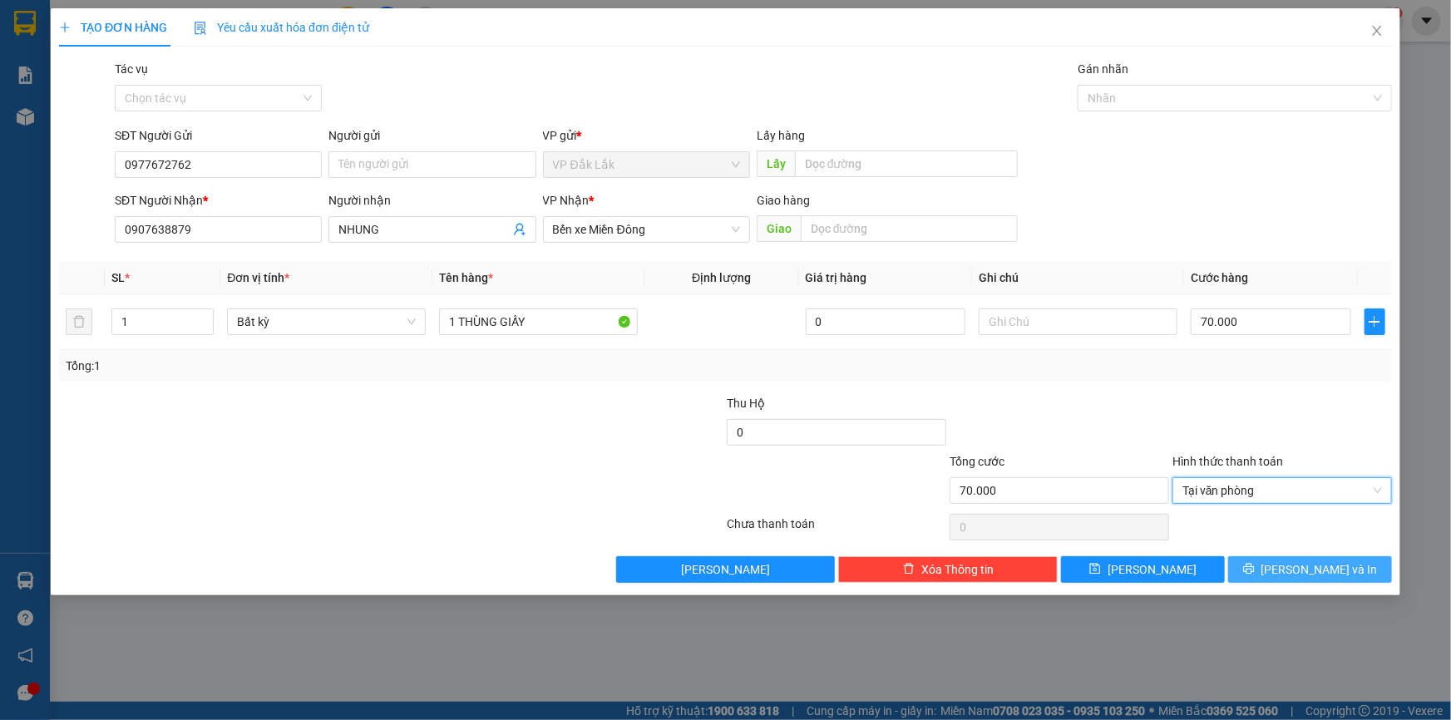
click at [1319, 569] on span "[PERSON_NAME] và In" at bounding box center [1319, 569] width 116 height 18
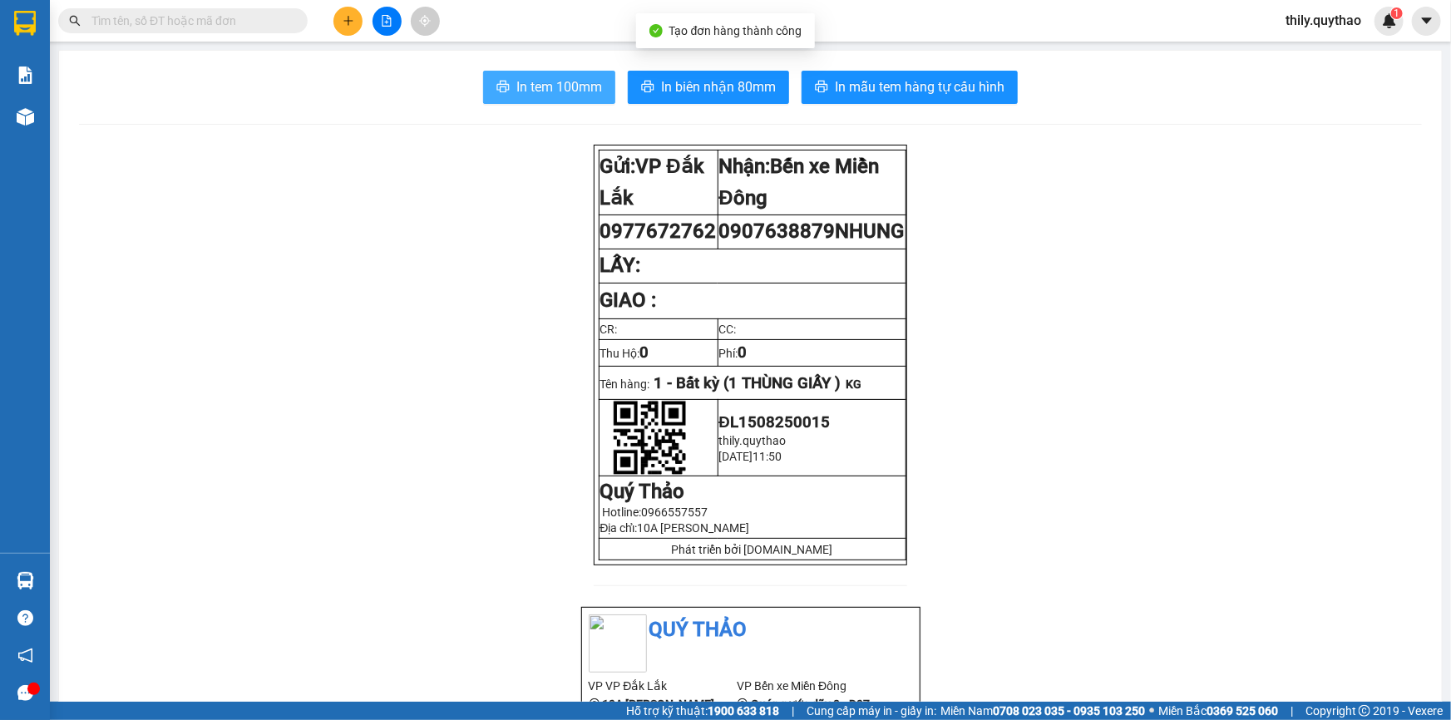
click at [531, 80] on span "In tem 100mm" at bounding box center [559, 86] width 86 height 21
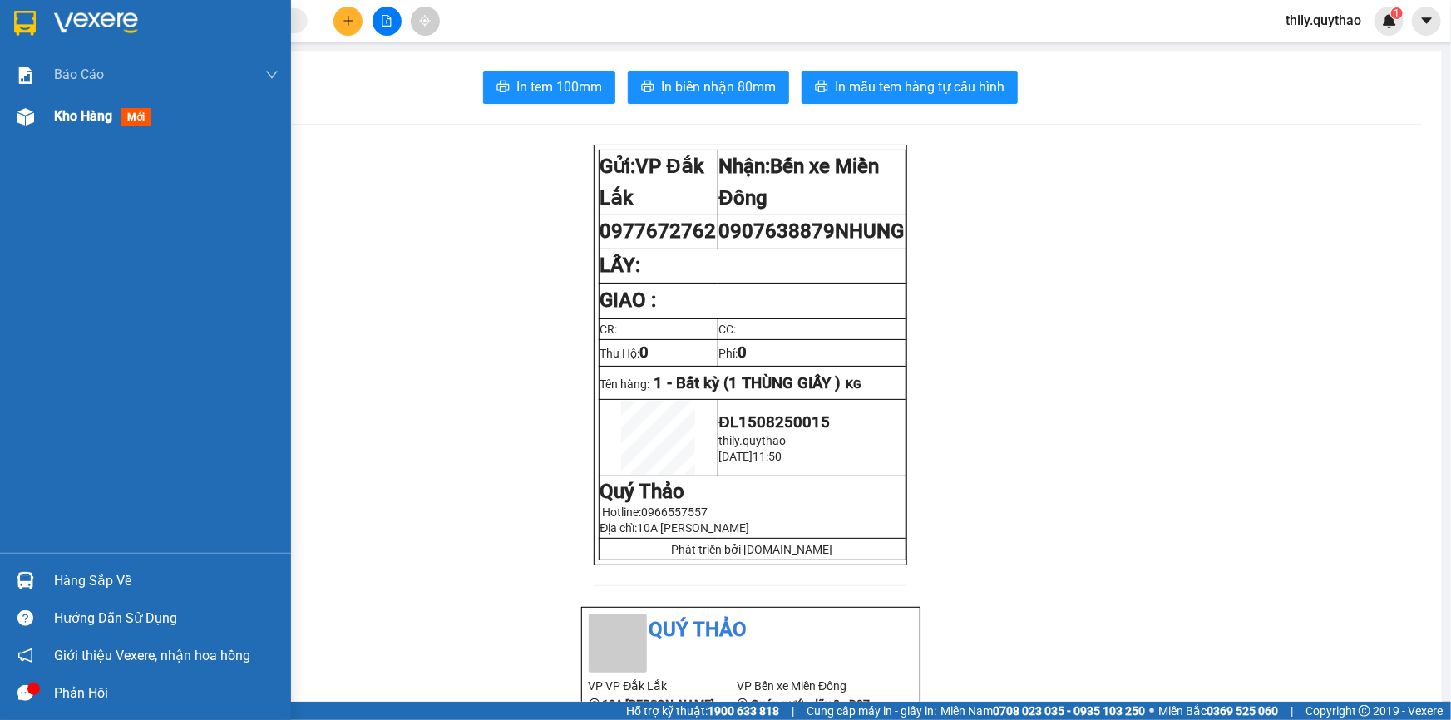
click at [37, 112] on div at bounding box center [25, 116] width 29 height 29
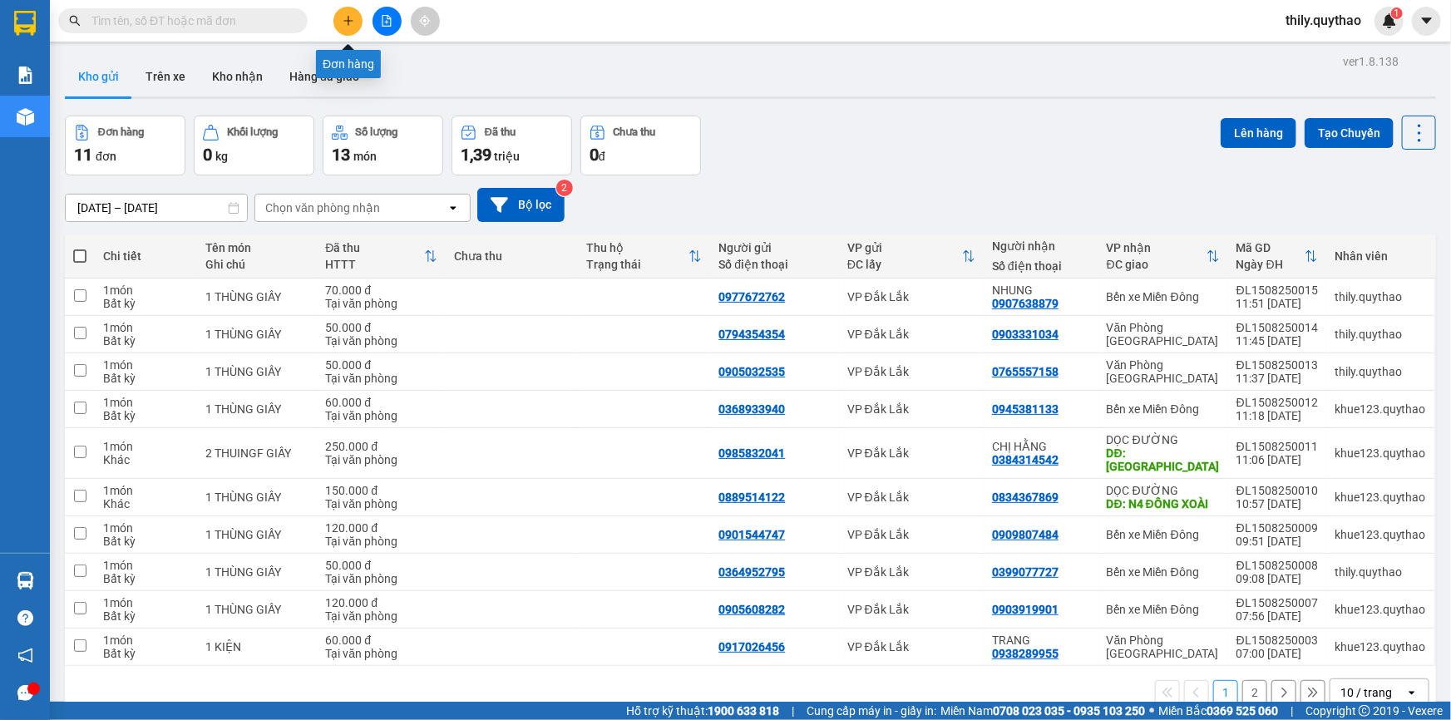
click at [348, 24] on icon "plus" at bounding box center [348, 20] width 1 height 9
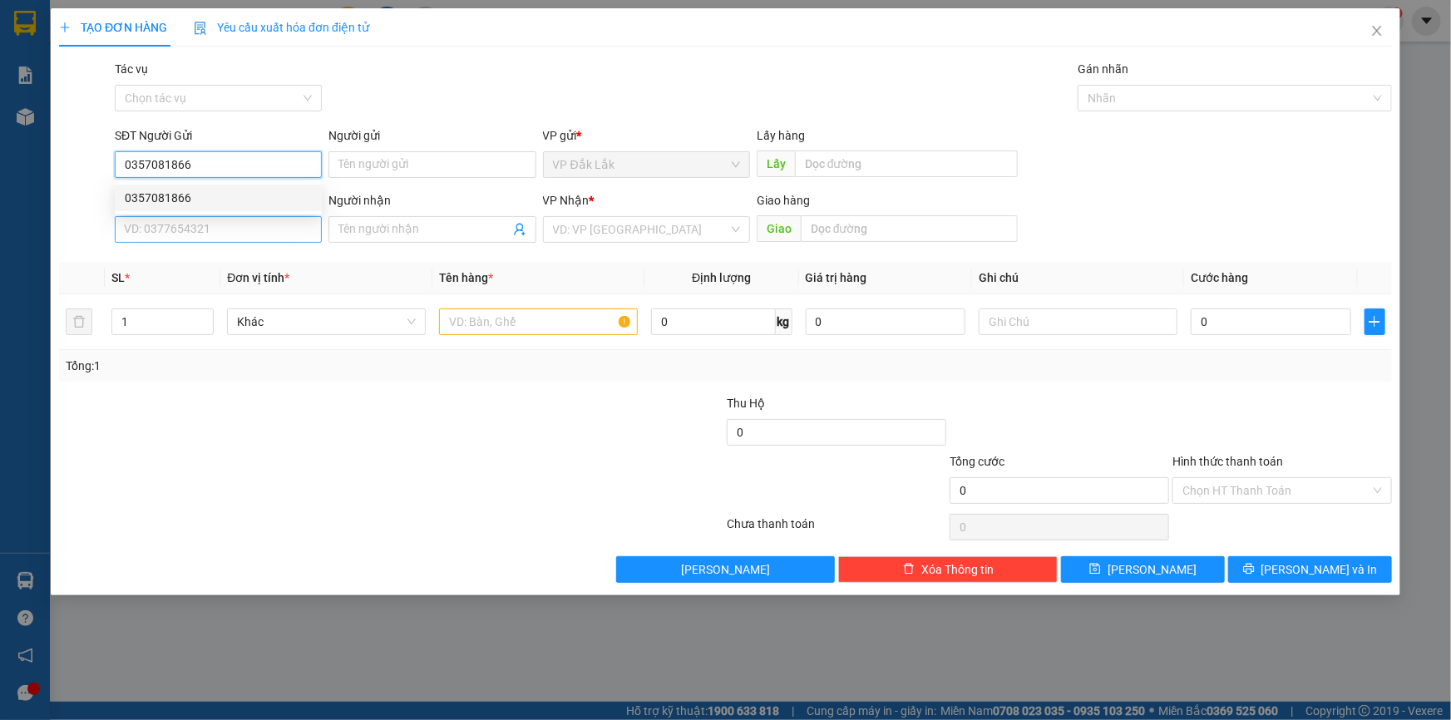
type input "0357081866"
click at [141, 232] on input "SĐT Người Nhận *" at bounding box center [218, 229] width 207 height 27
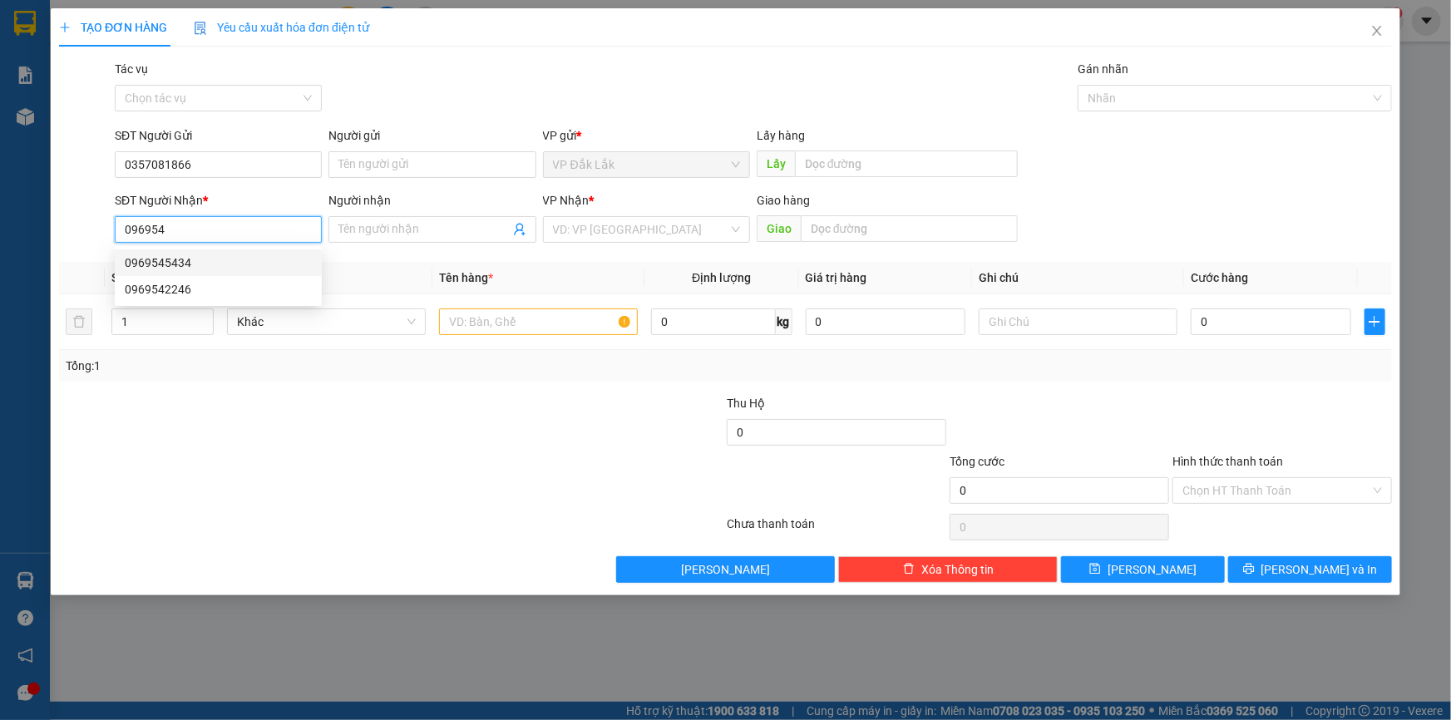
click at [190, 264] on div "0969545434" at bounding box center [218, 263] width 187 height 18
type input "0969545434"
click at [541, 329] on input "text" at bounding box center [538, 321] width 199 height 27
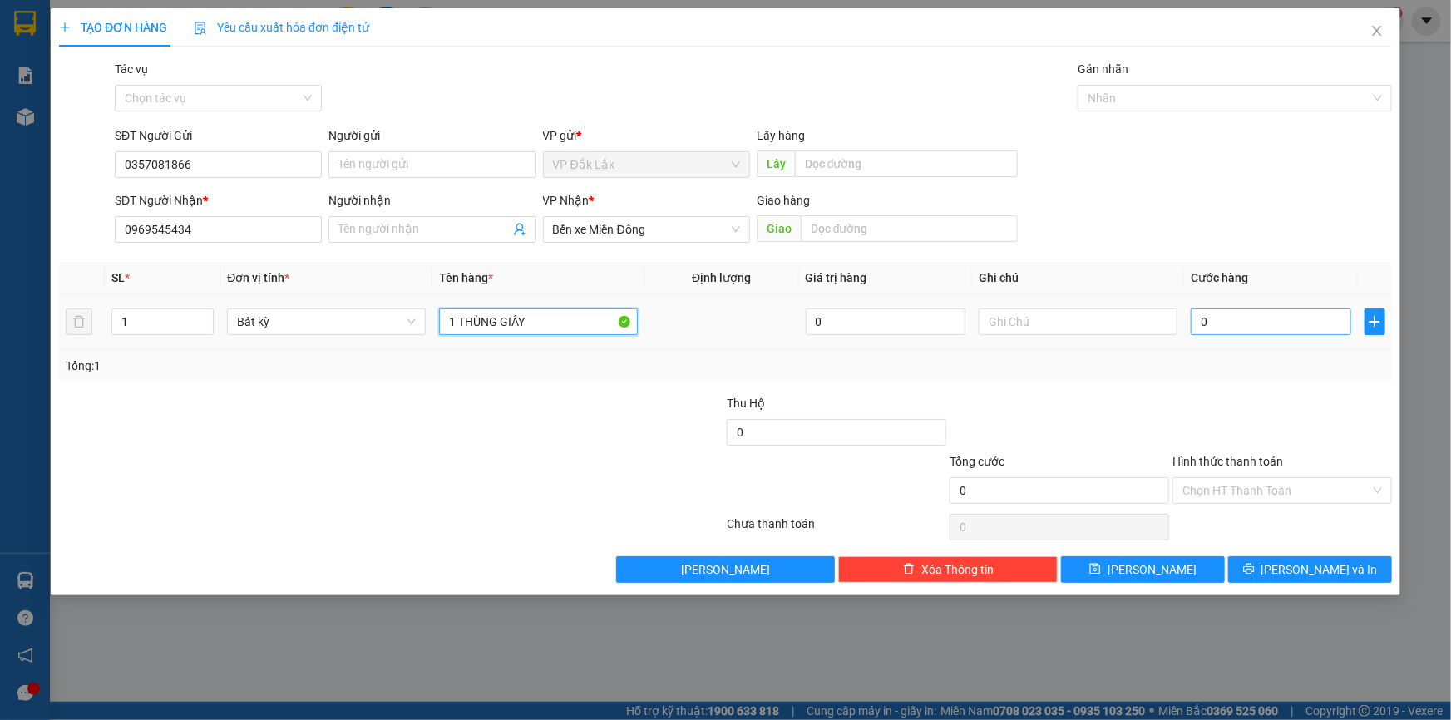
type input "1 THÙNG GIẤY"
click at [1228, 321] on input "0" at bounding box center [1271, 321] width 160 height 27
type input "5"
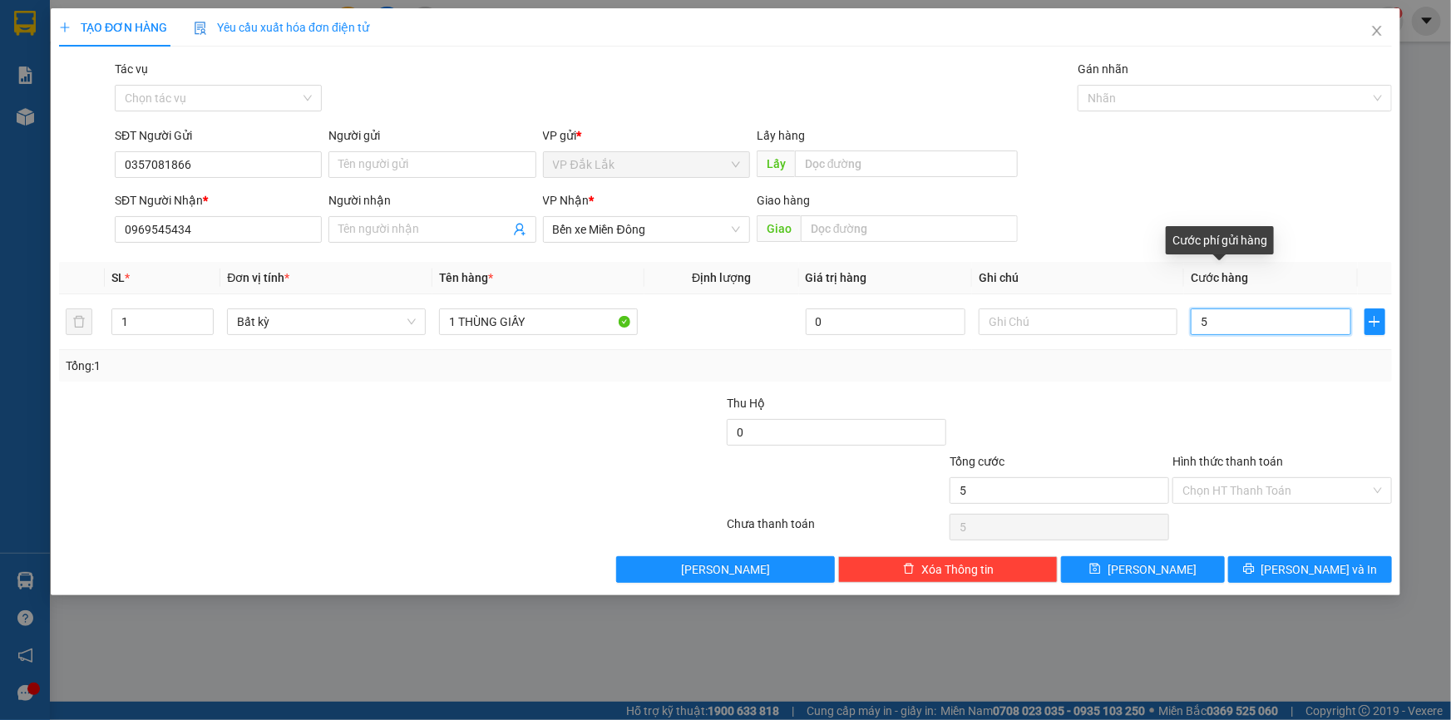
type input "50"
type input "500"
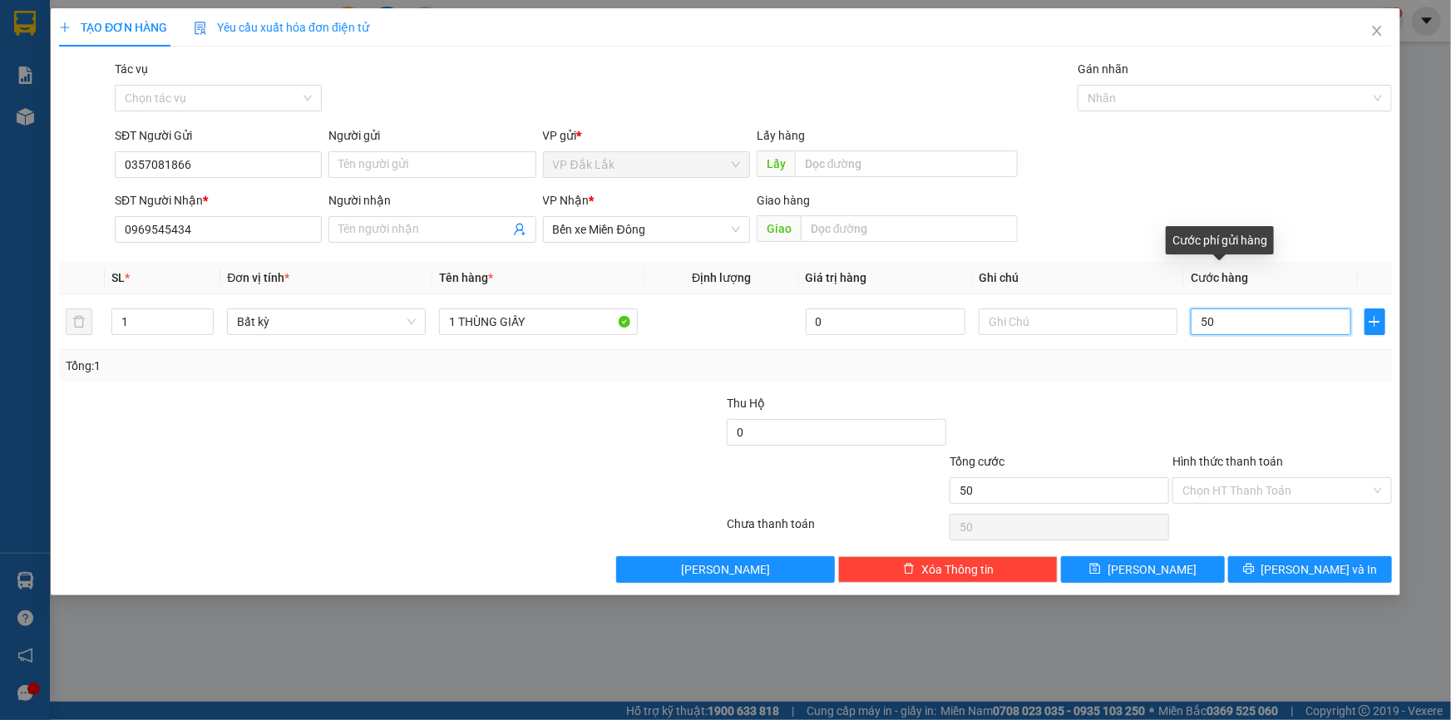
type input "500"
type input "5.000"
type input "50.000"
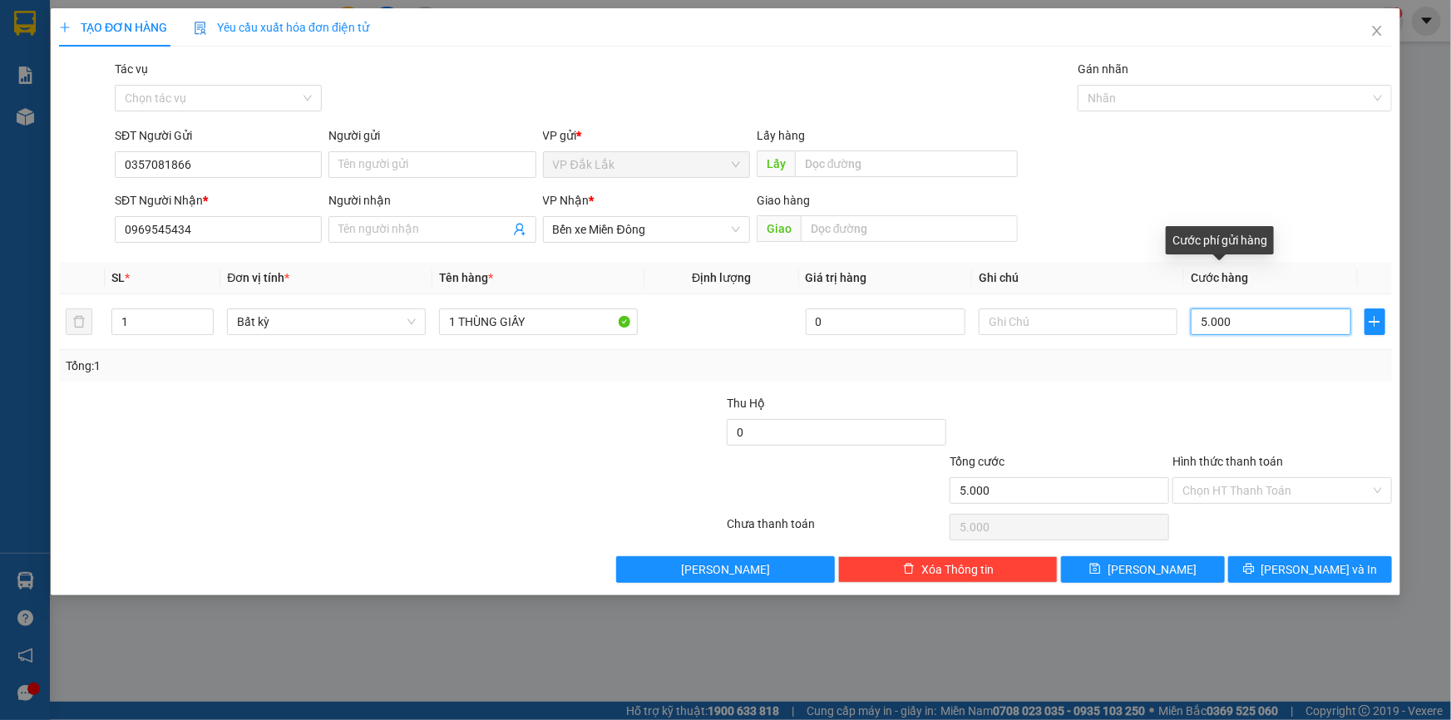
type input "50.000"
click at [1235, 490] on input "Hình thức thanh toán" at bounding box center [1276, 490] width 188 height 25
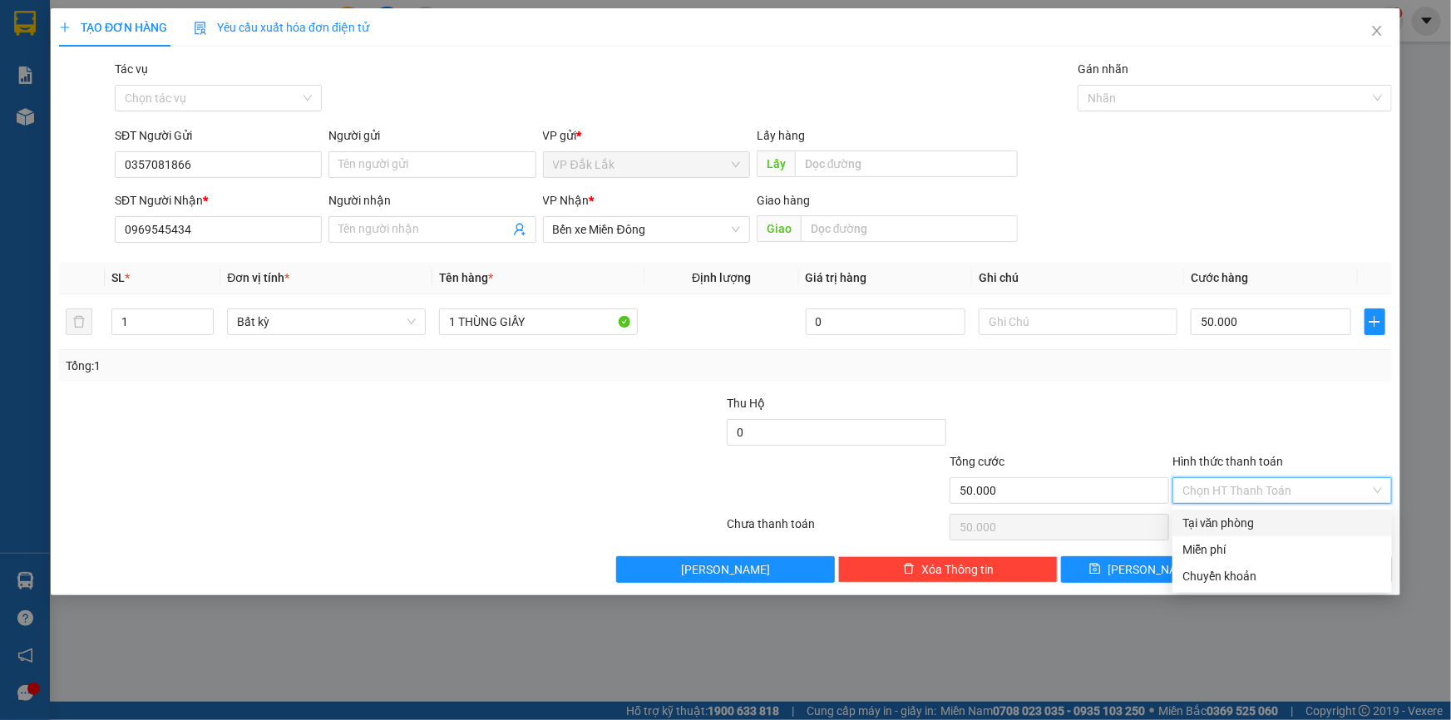
click at [1224, 525] on div "Tại văn phòng" at bounding box center [1282, 523] width 200 height 18
type input "0"
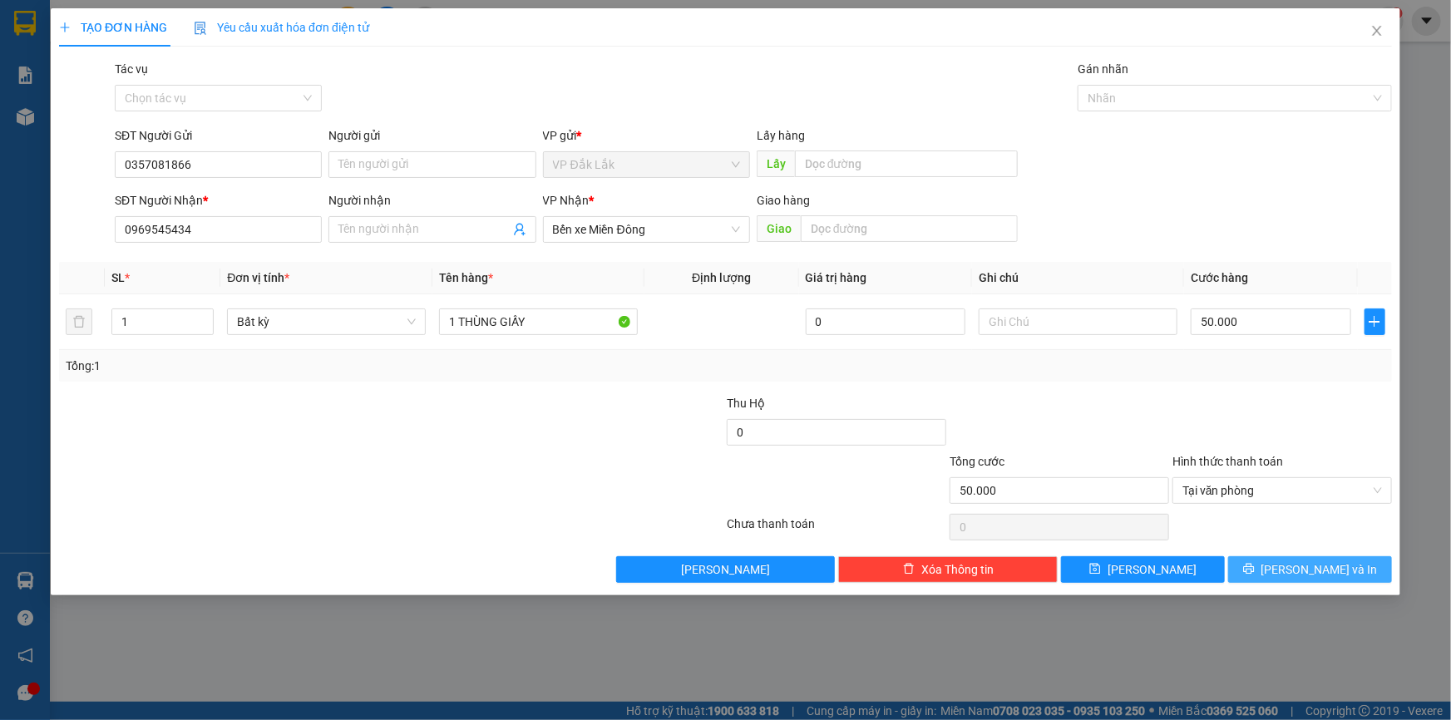
click at [1264, 573] on button "[PERSON_NAME] và In" at bounding box center [1310, 569] width 164 height 27
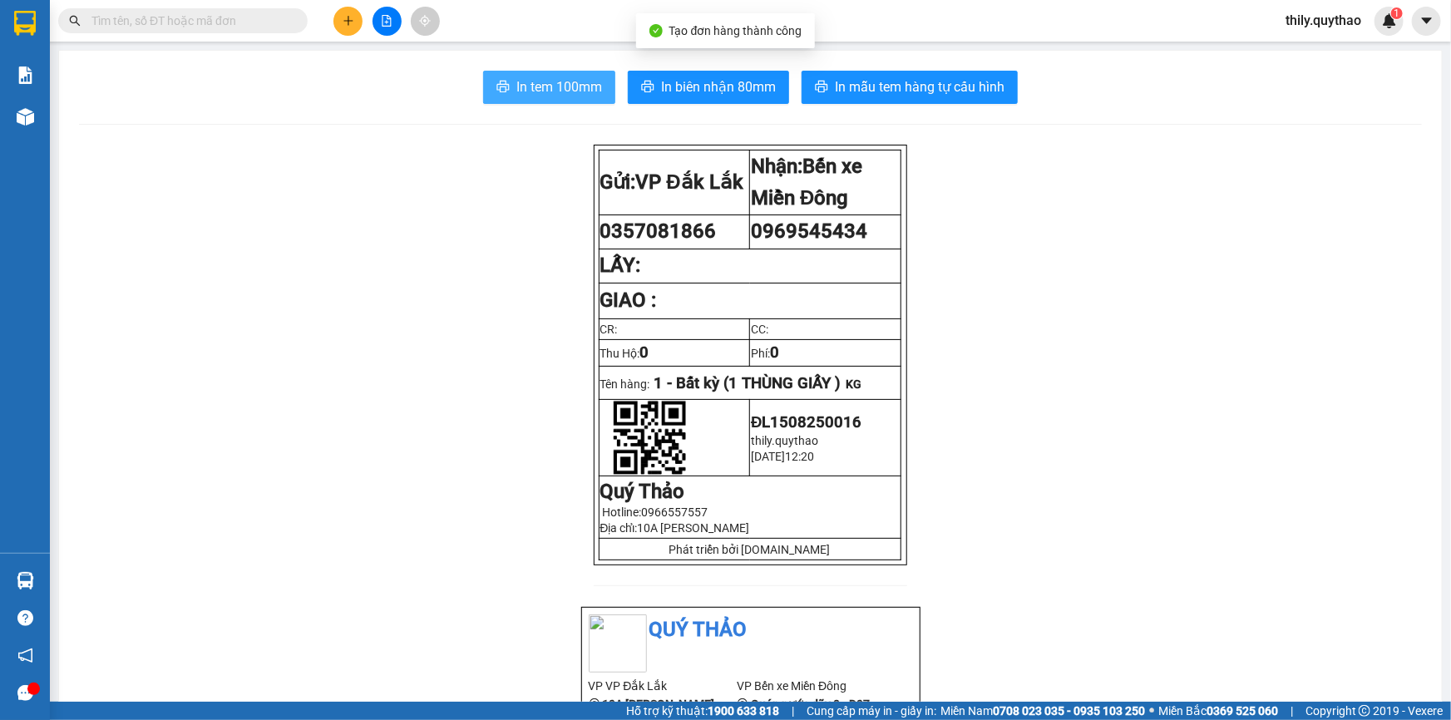
click at [541, 75] on button "In tem 100mm" at bounding box center [549, 87] width 132 height 33
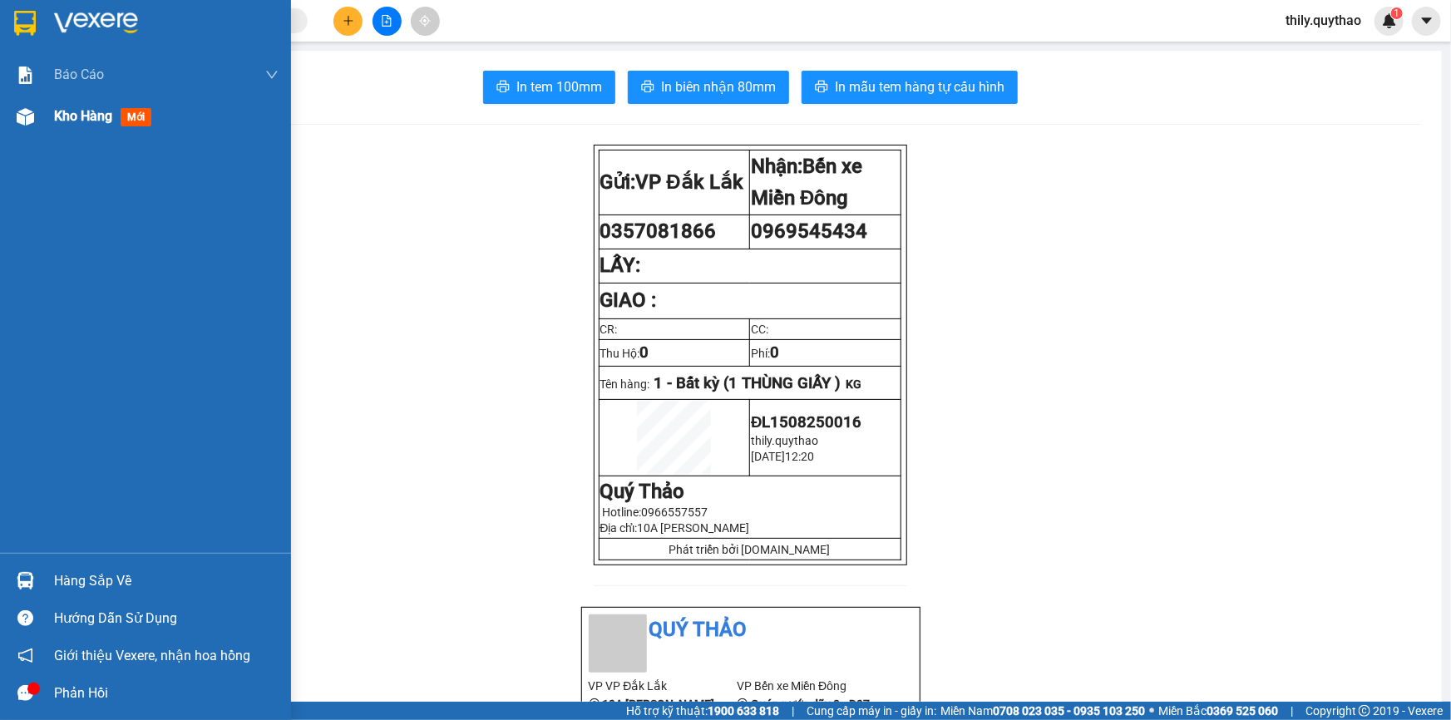
click at [94, 121] on span "Kho hàng" at bounding box center [83, 116] width 58 height 16
